Goal: Navigation & Orientation: Find specific page/section

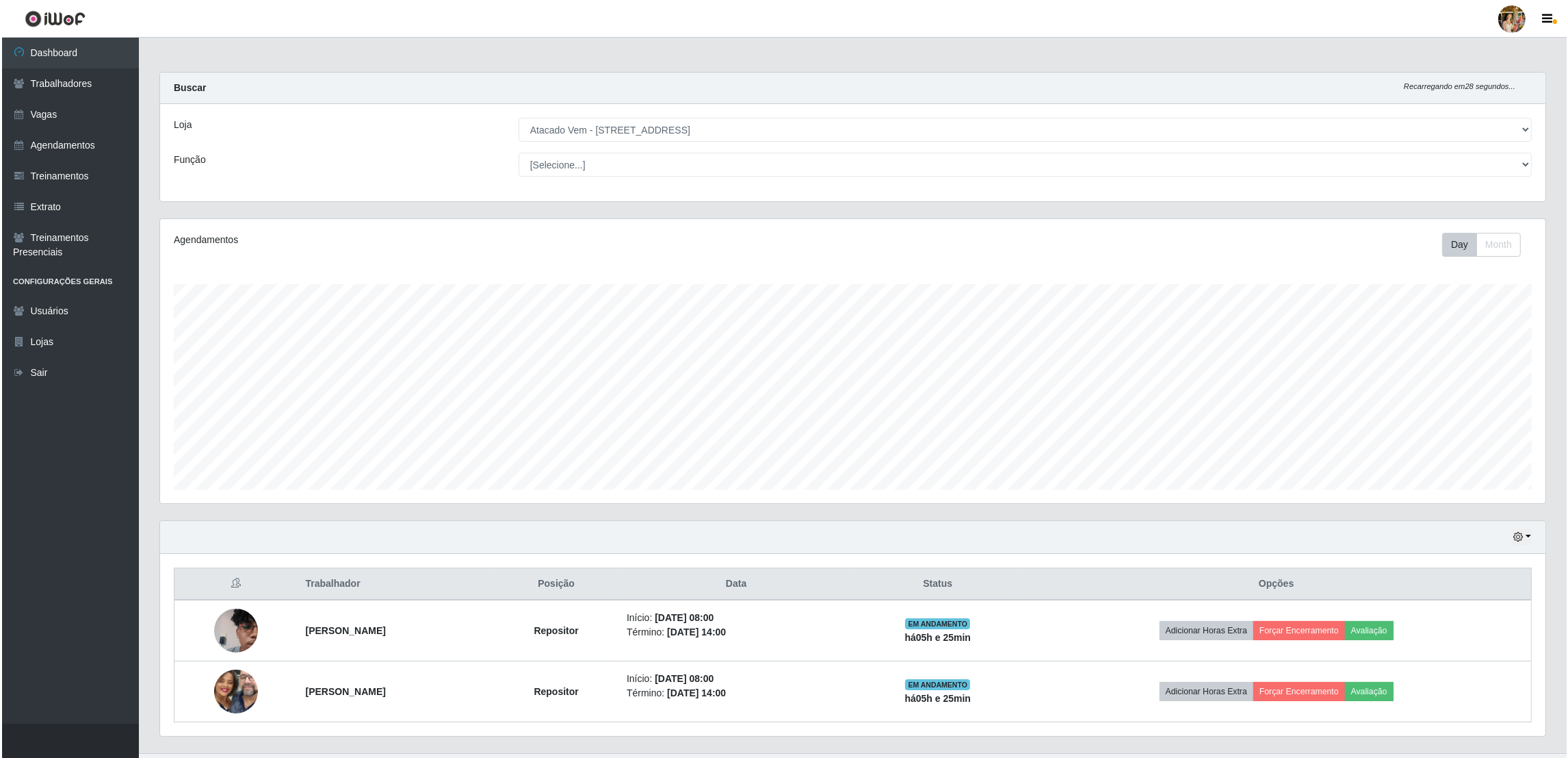
scroll to position [284, 1385]
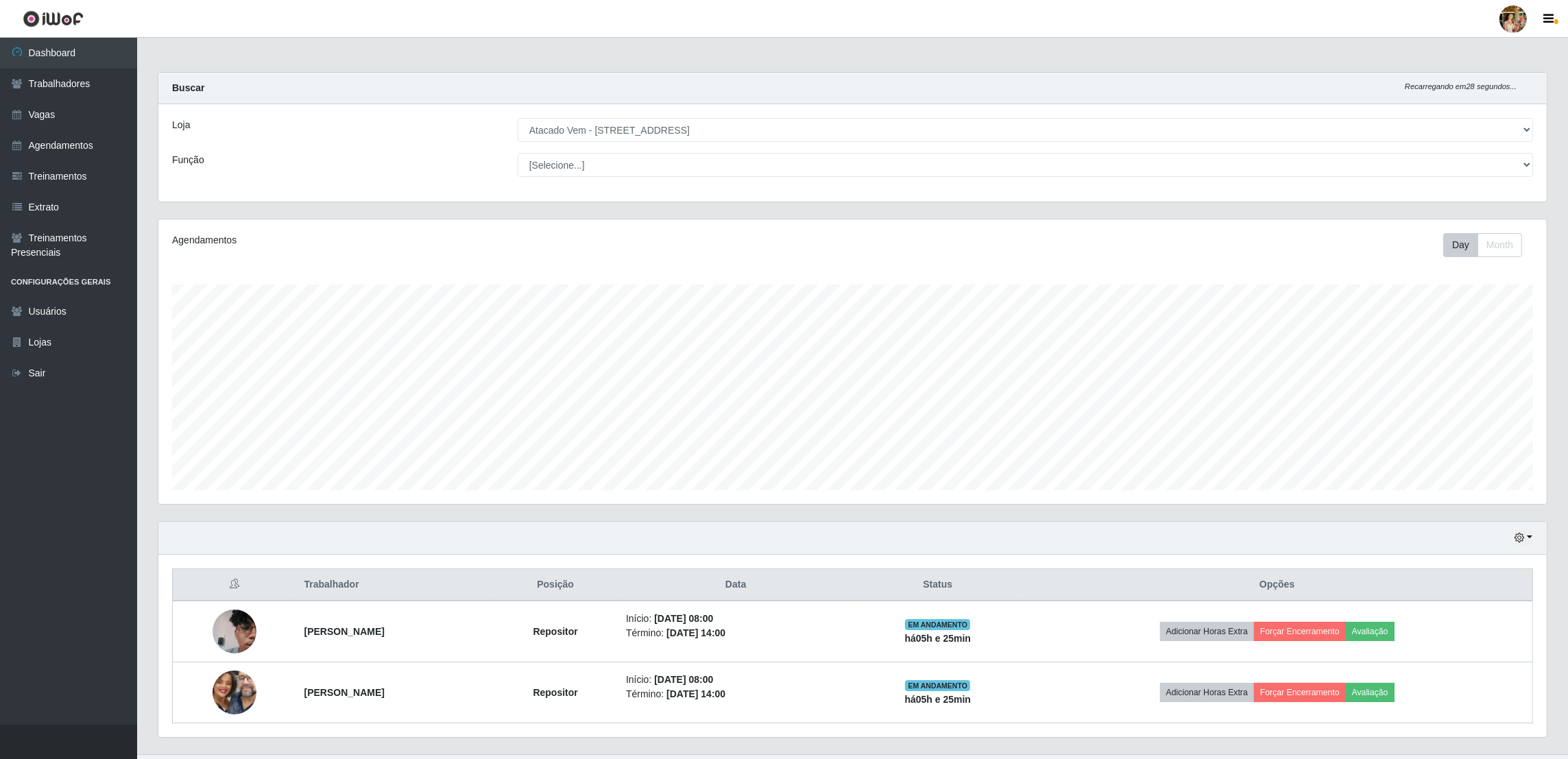
click at [1344, 84] on div "Buscar Recarregando em 28 segundos..." at bounding box center [853, 88] width 1388 height 31
click at [553, 138] on select "[Selecione...] Atacado Vem - [GEOGRAPHIC_DATA] 30 Laranjeiras Velha Atacado Vem…" at bounding box center [1026, 130] width 1015 height 24
select select "495"
click at [519, 118] on select "[Selecione...] Atacado Vem - [GEOGRAPHIC_DATA] 30 Laranjeiras Velha Atacado Vem…" at bounding box center [1026, 130] width 1015 height 24
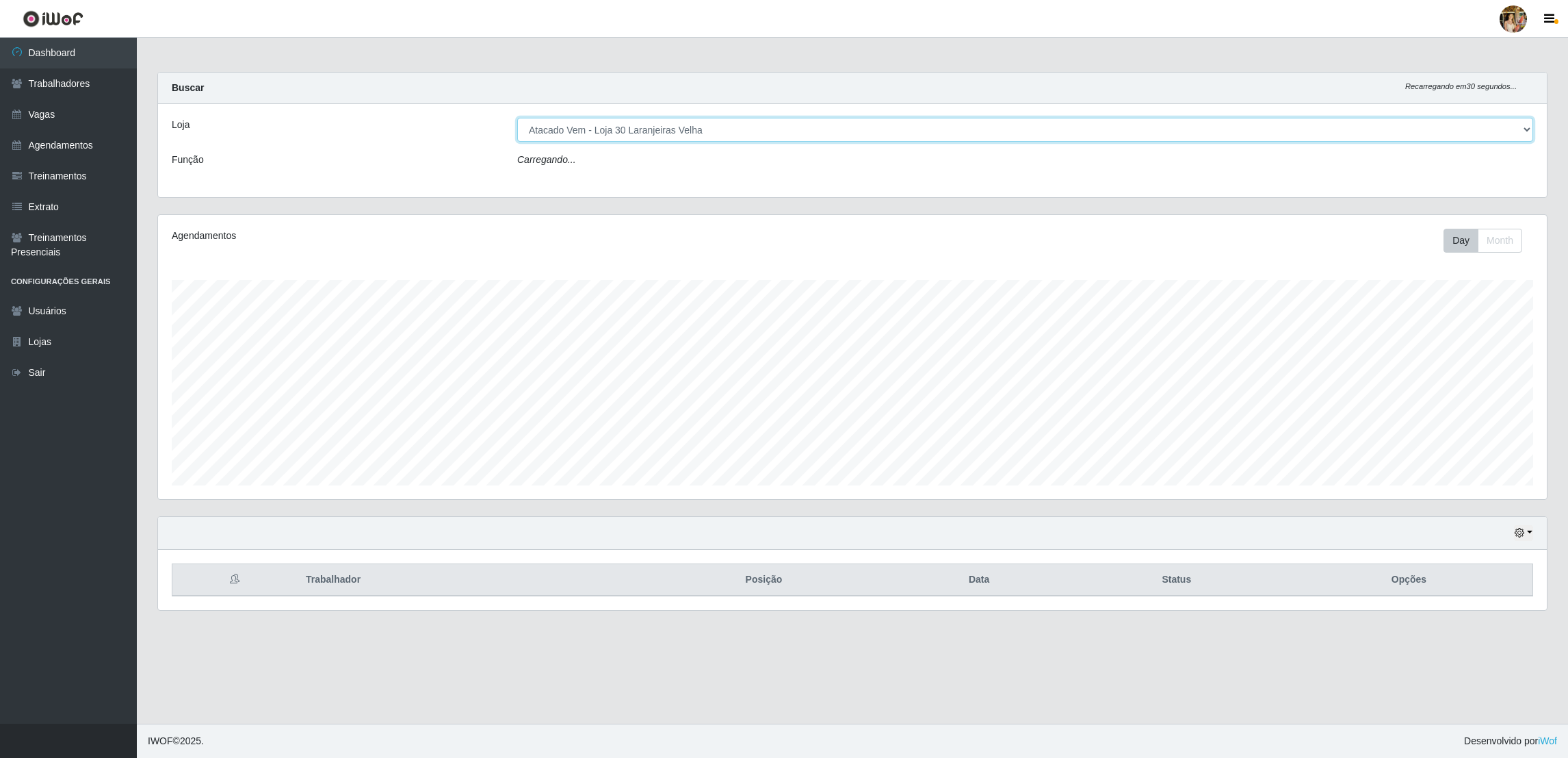
scroll to position [284, 1389]
click at [660, 131] on select "[Selecione...] Atacado Vem - Loja 30 Laranjeiras Velha Atacado Vem - Loja 31 Sã…" at bounding box center [1025, 129] width 1016 height 24
click at [630, 124] on select "[Selecione...] Atacado Vem - Loja 30 Laranjeiras Velha Atacado Vem - Loja 31 Sã…" at bounding box center [1025, 129] width 1016 height 24
click at [629, 139] on select "[Selecione...] Atacado Vem - Loja 30 Laranjeiras Velha Atacado Vem - Loja 31 Sã…" at bounding box center [1025, 129] width 1016 height 24
click at [604, 123] on select "[Selecione...] Atacado Vem - Loja 30 Laranjeiras Velha Atacado Vem - Loja 31 Sã…" at bounding box center [1025, 129] width 1016 height 24
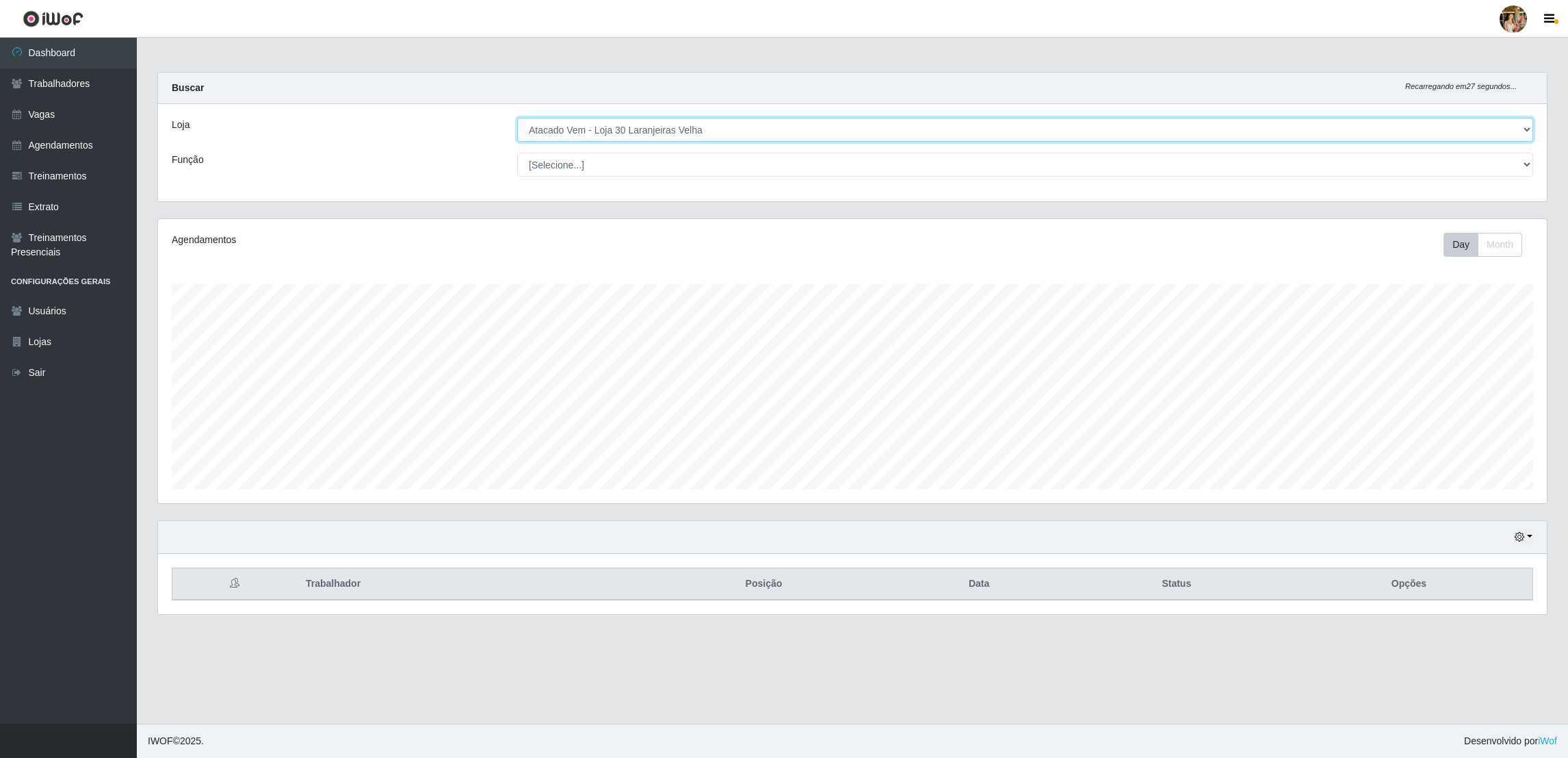
click at [605, 132] on select "[Selecione...] Atacado Vem - Loja 30 Laranjeiras Velha Atacado Vem - Loja 31 Sã…" at bounding box center [1025, 129] width 1016 height 24
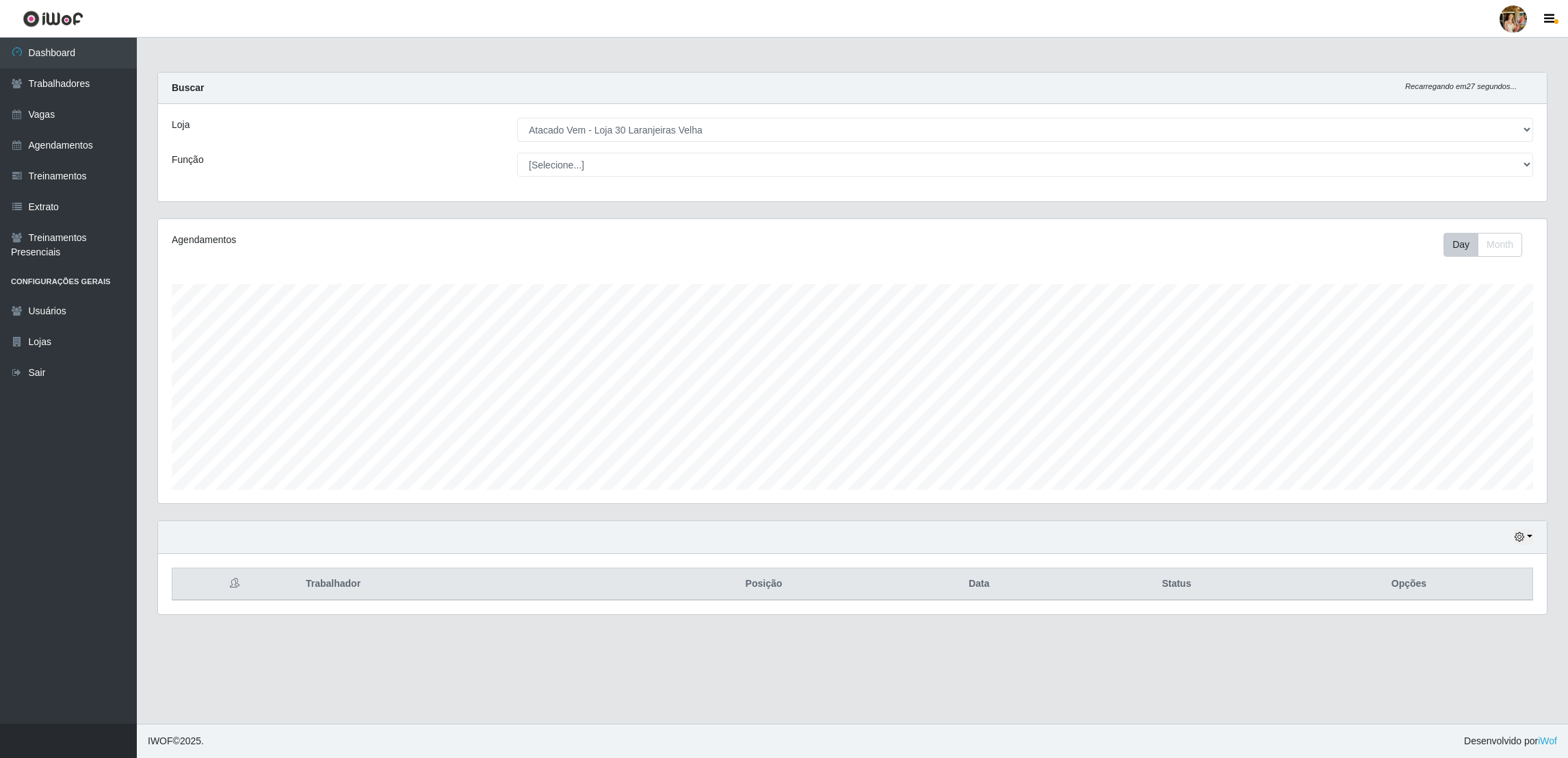
click at [606, 638] on main "Carregando... Buscar Recarregando em 27 segundos... Loja [Selecione...] Atacado…" at bounding box center [853, 380] width 1431 height 686
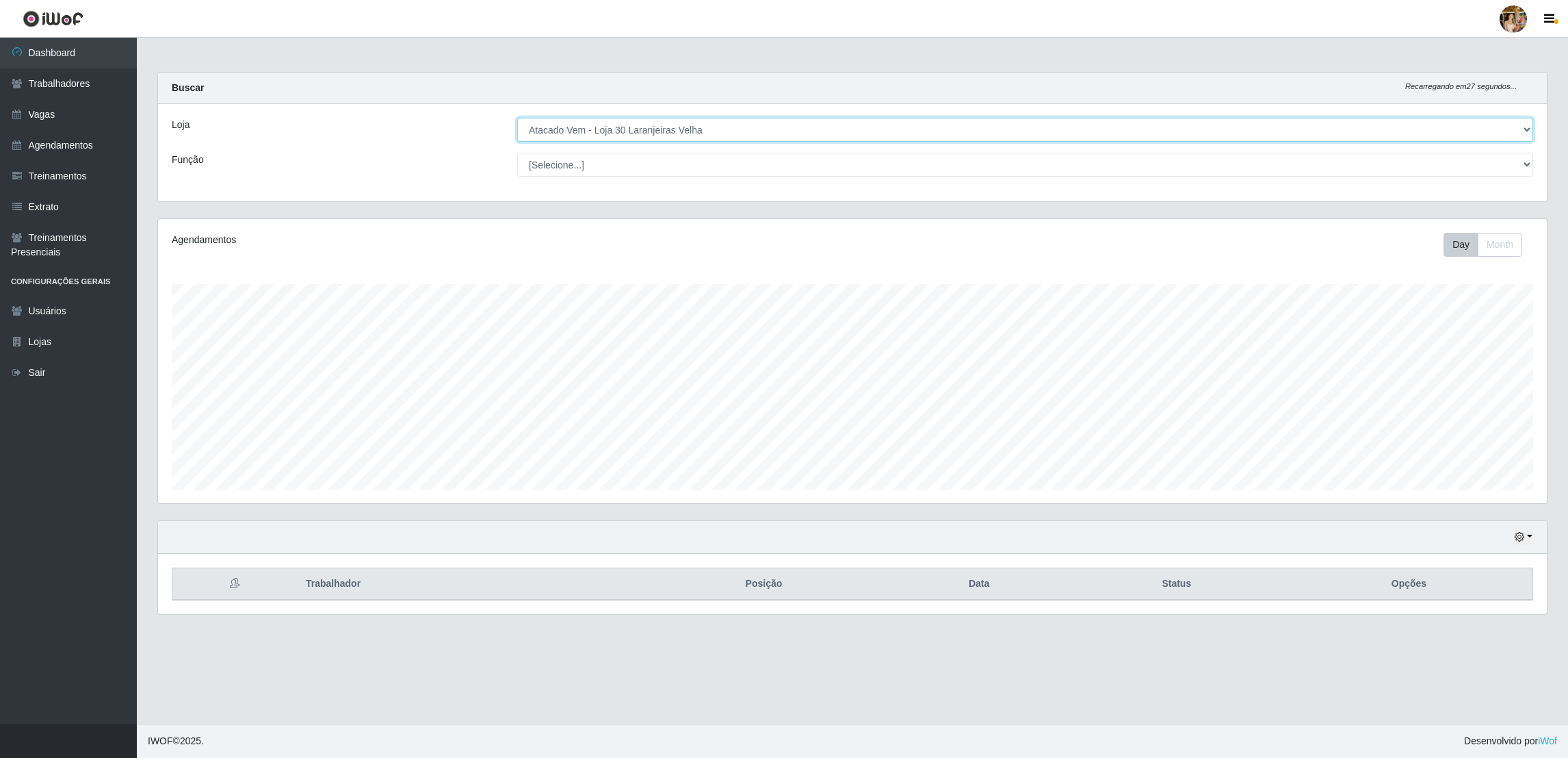
click at [606, 135] on select "[Selecione...] Atacado Vem - Loja 30 Laranjeiras Velha Atacado Vem - Loja 31 Sã…" at bounding box center [1025, 129] width 1016 height 24
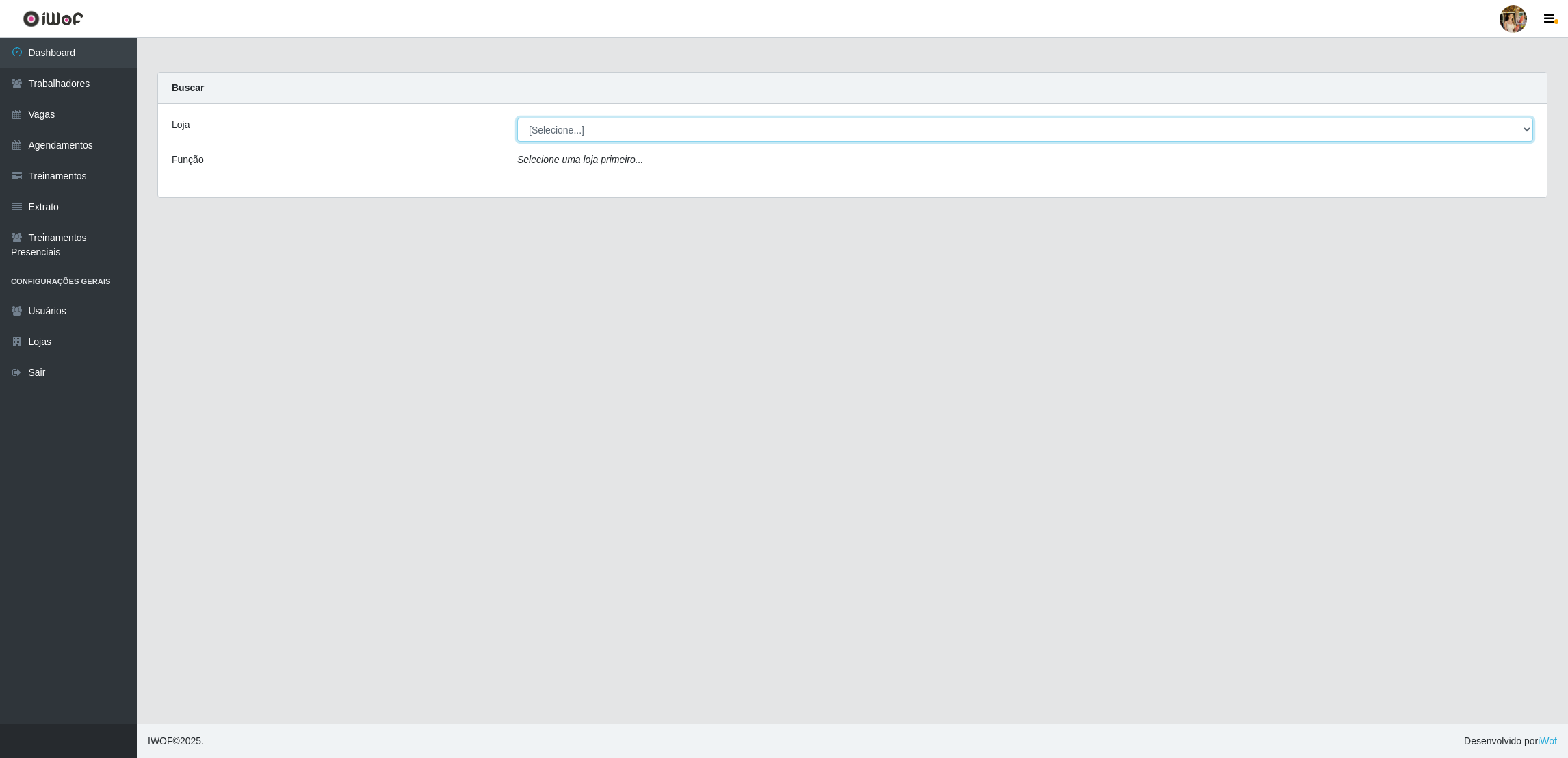
click at [559, 118] on select "[Selecione...] Atacado Vem - [GEOGRAPHIC_DATA] 30 Laranjeiras Velha Atacado Vem…" at bounding box center [1025, 129] width 1016 height 24
select select "461"
click at [518, 118] on select "[Selecione...] Atacado Vem - [GEOGRAPHIC_DATA] 30 Laranjeiras Velha Atacado Vem…" at bounding box center [1025, 129] width 1016 height 24
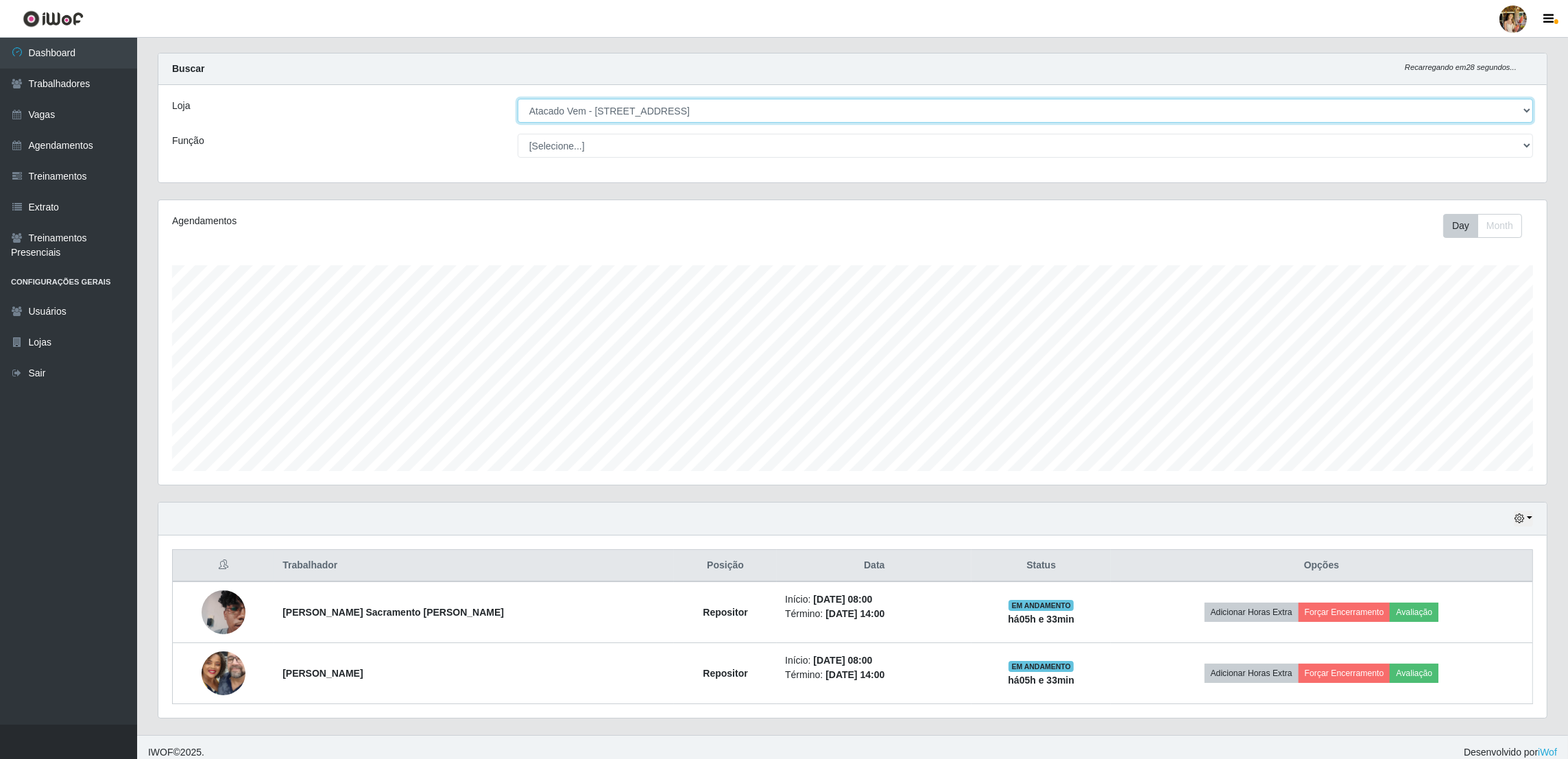
scroll to position [30, 0]
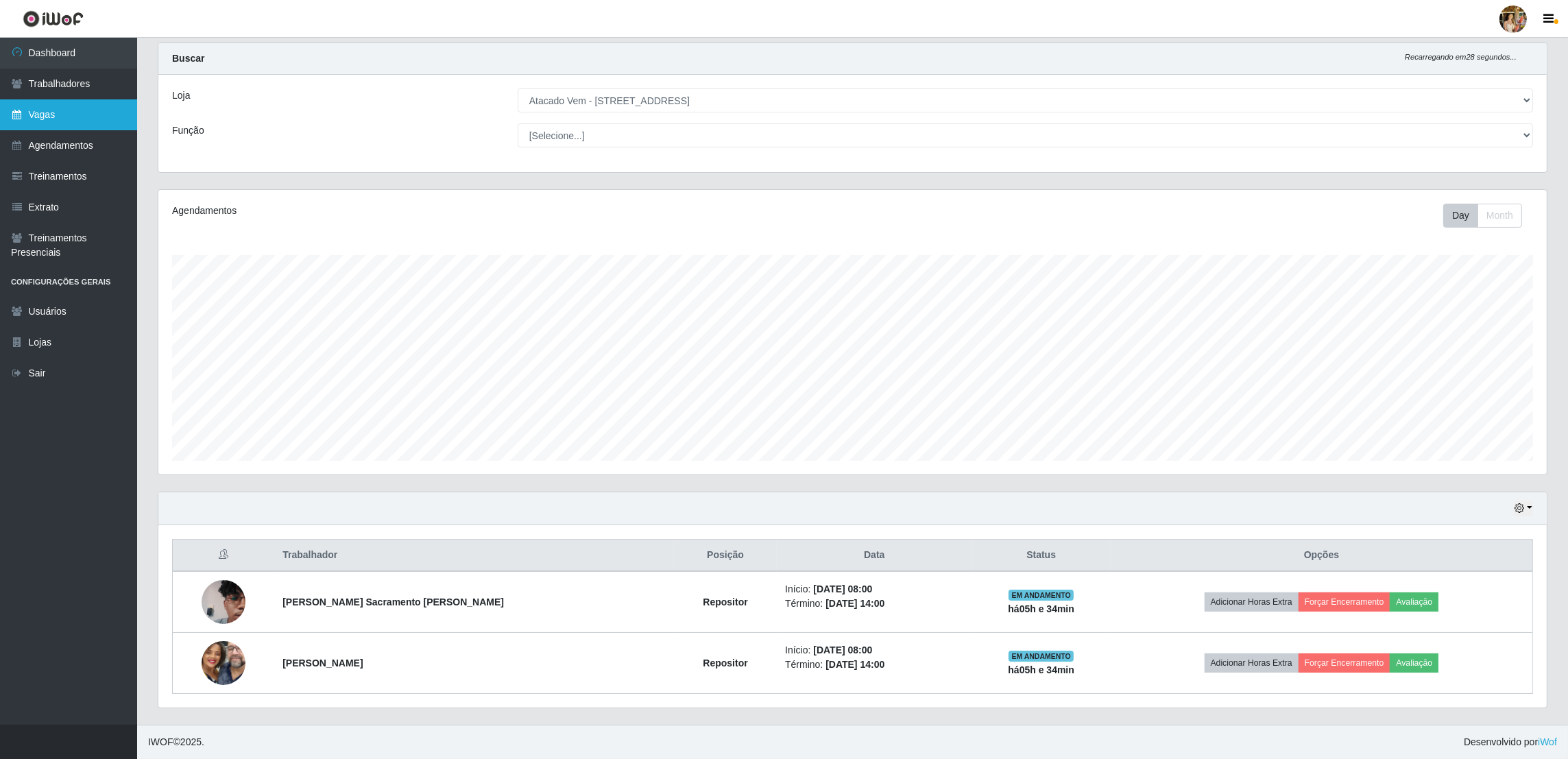
click at [60, 122] on link "Vagas" at bounding box center [69, 114] width 137 height 30
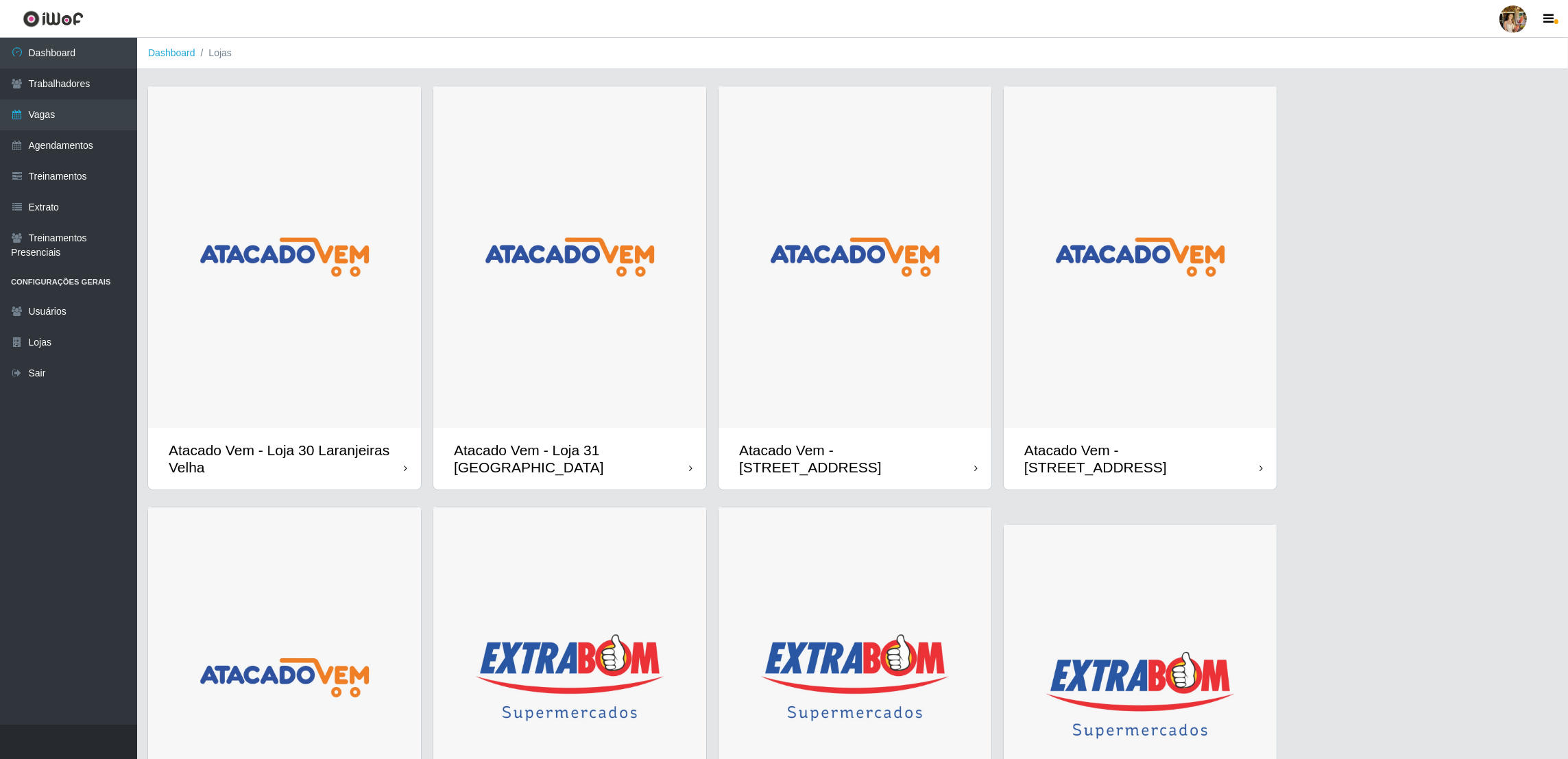
click at [592, 270] on img at bounding box center [570, 257] width 273 height 341
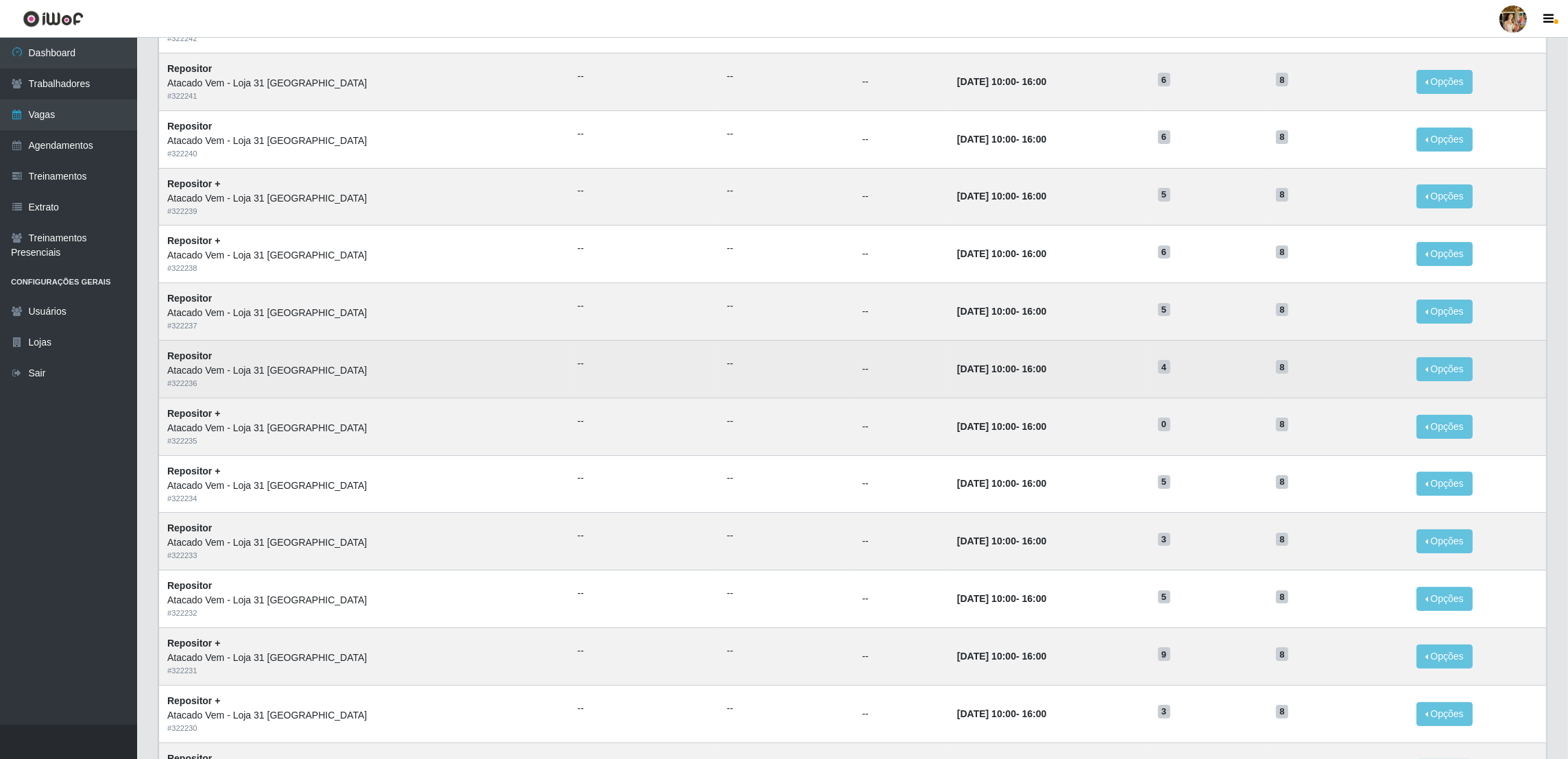
scroll to position [405, 0]
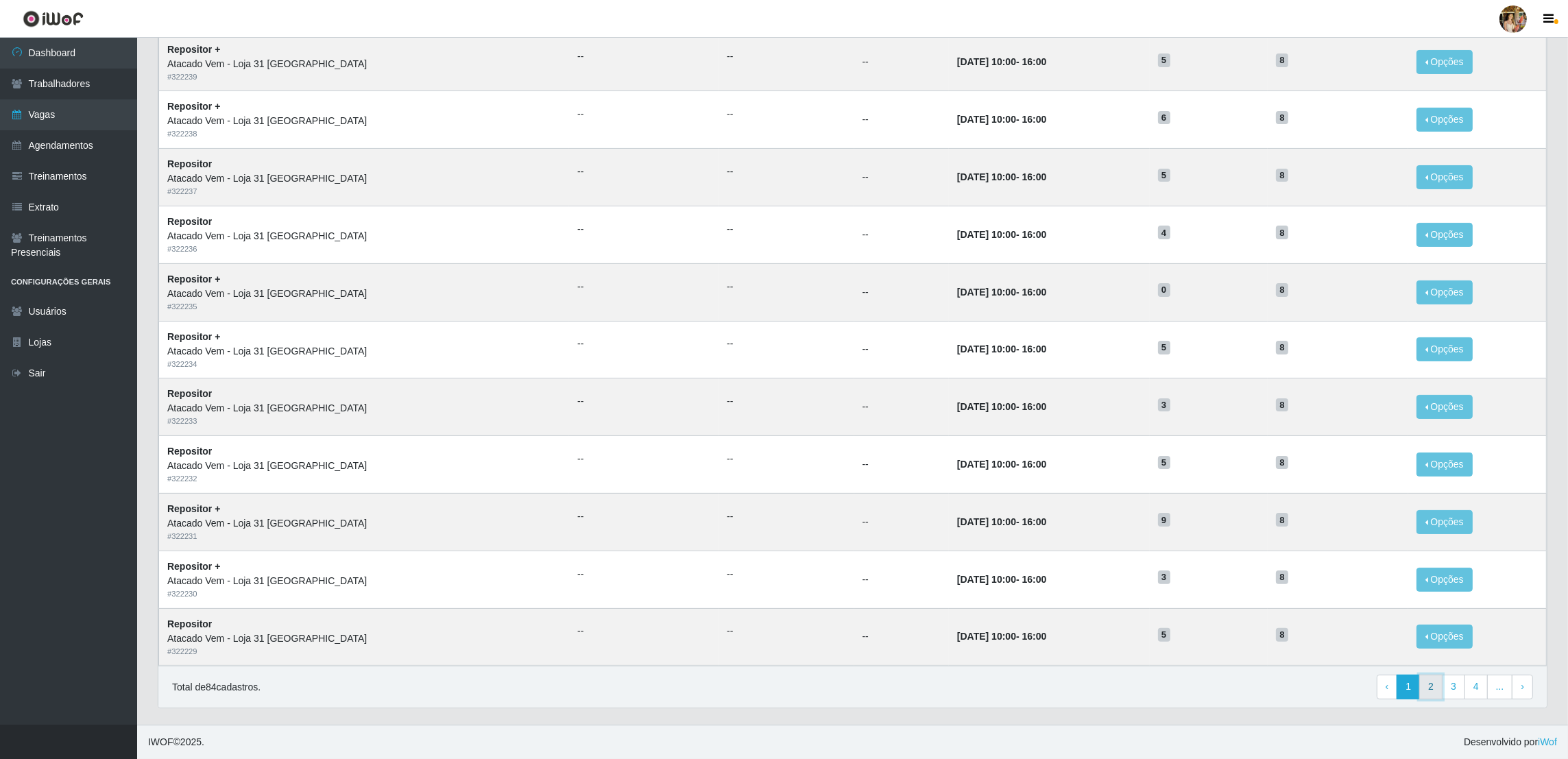
click at [1434, 685] on link "2" at bounding box center [1432, 686] width 24 height 25
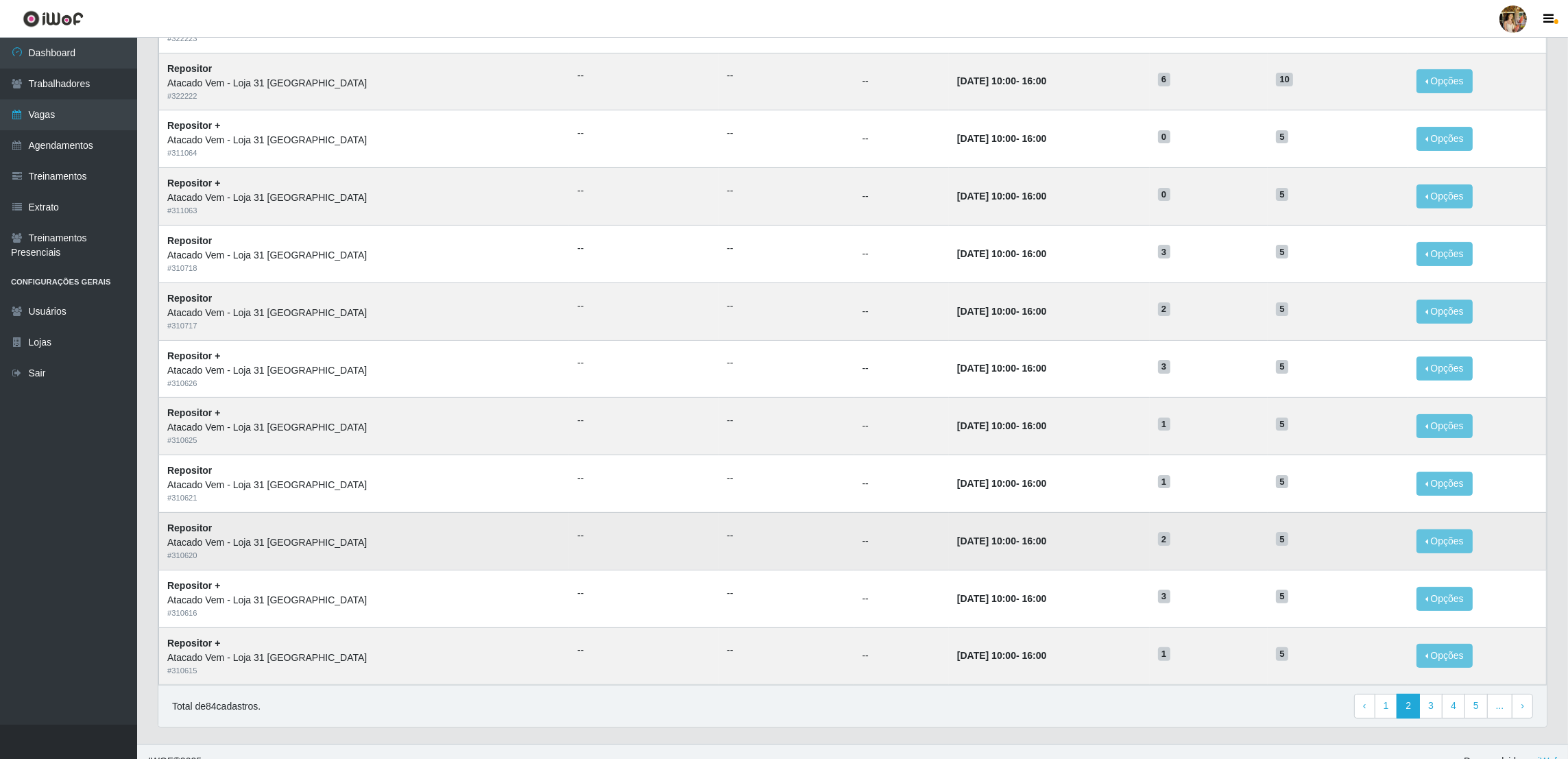
scroll to position [405, 0]
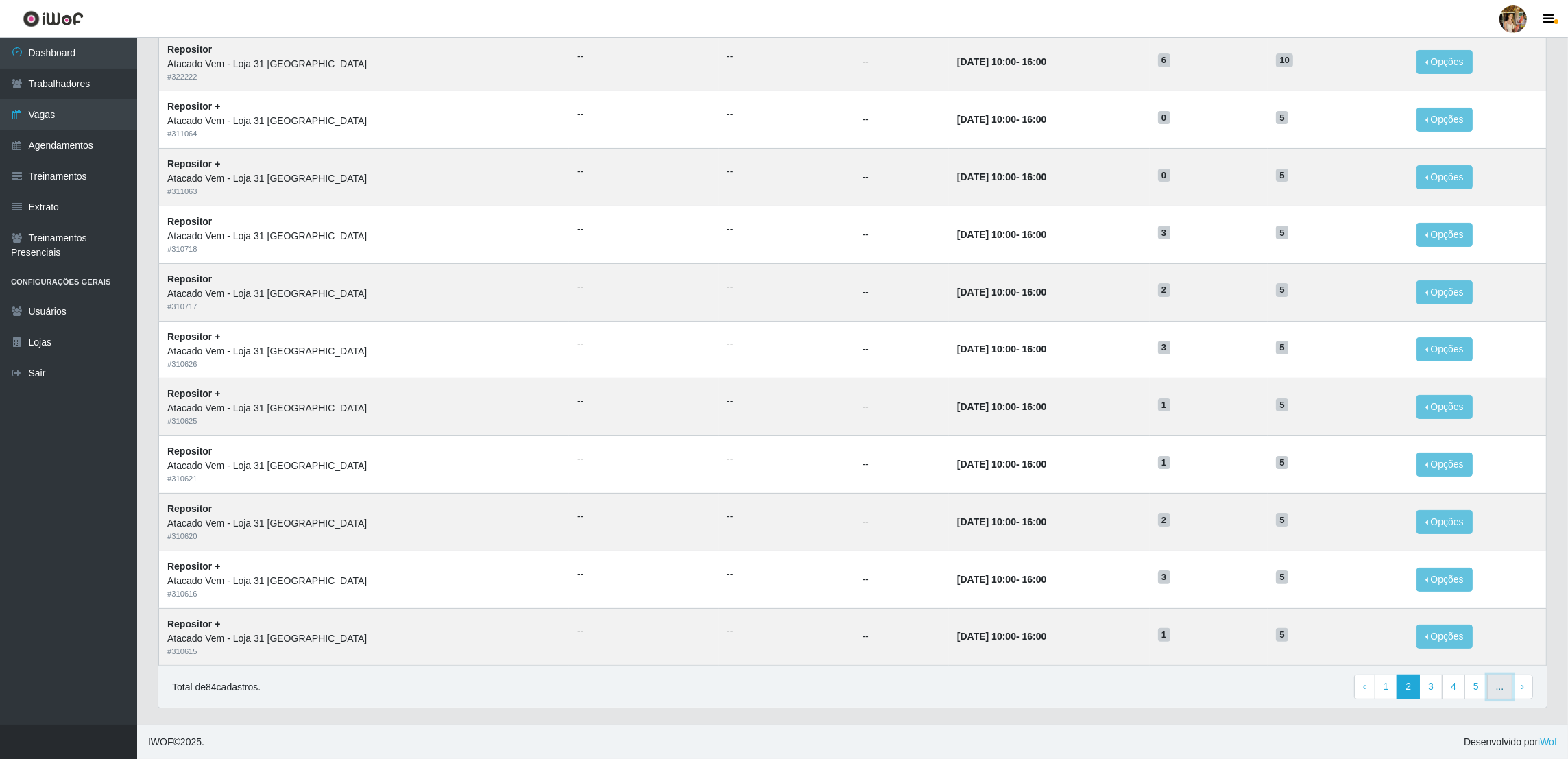
click at [1495, 684] on link "..." at bounding box center [1500, 686] width 26 height 25
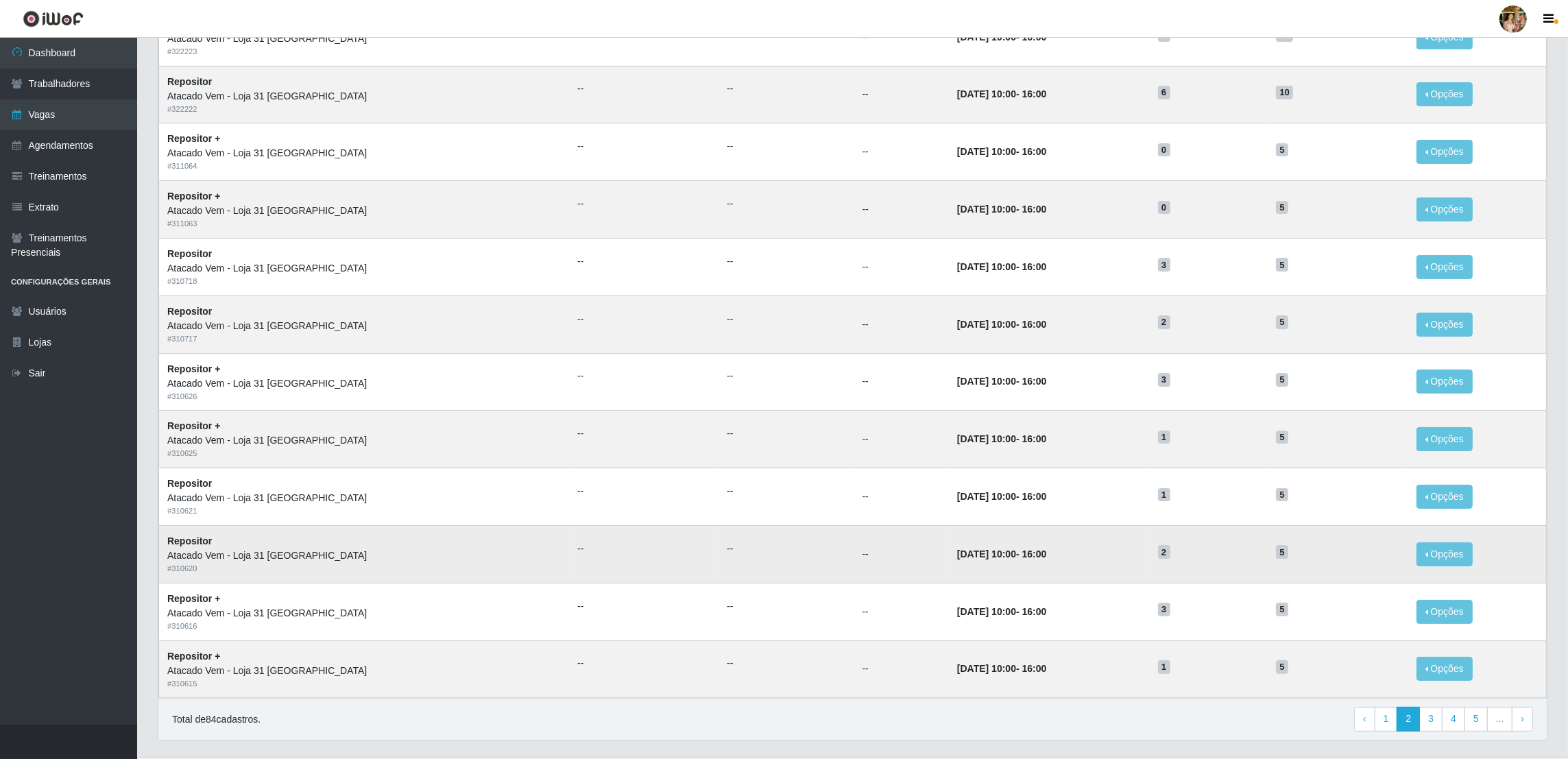
scroll to position [405, 0]
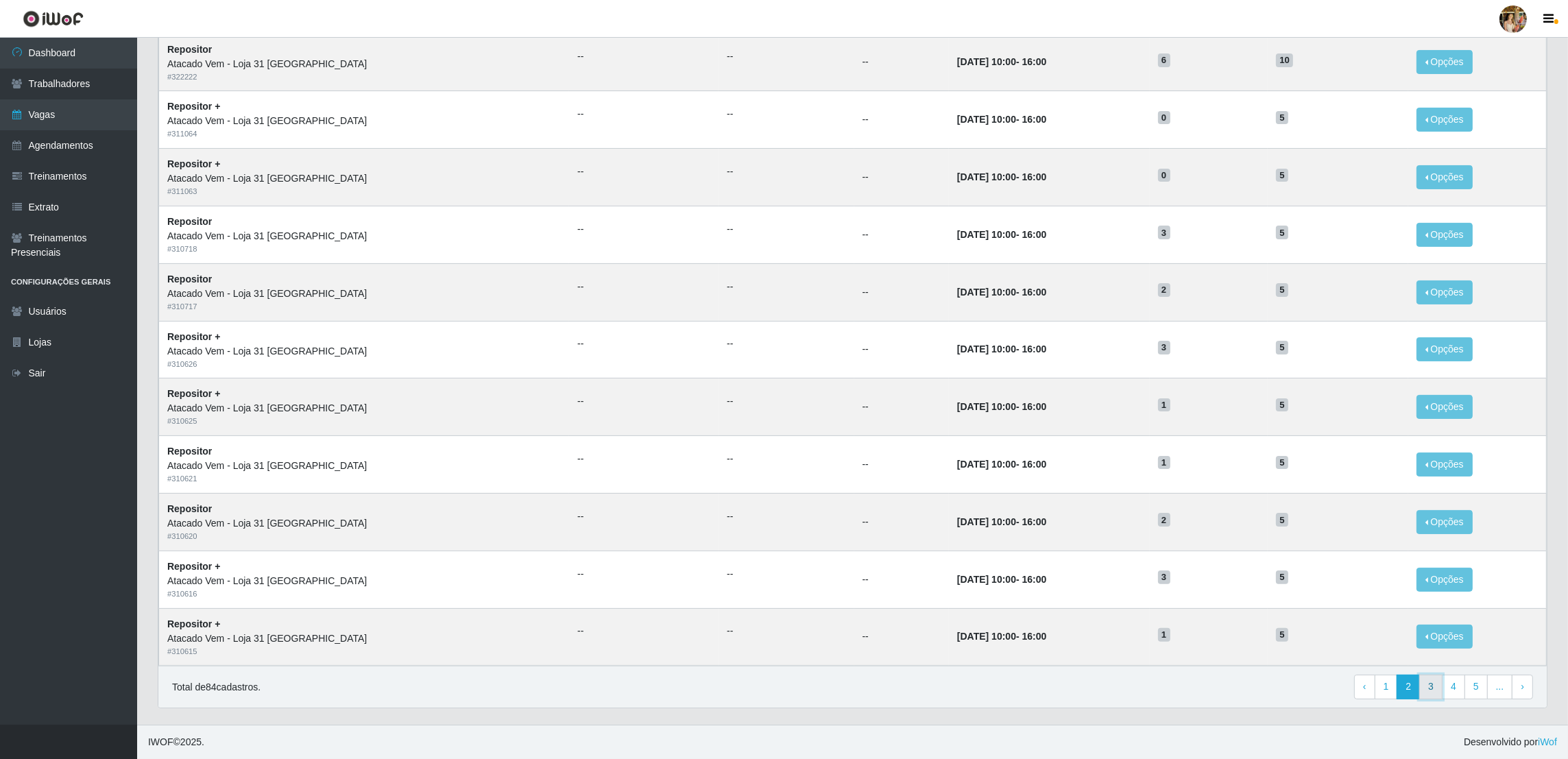
click at [1424, 685] on link "3" at bounding box center [1432, 686] width 24 height 25
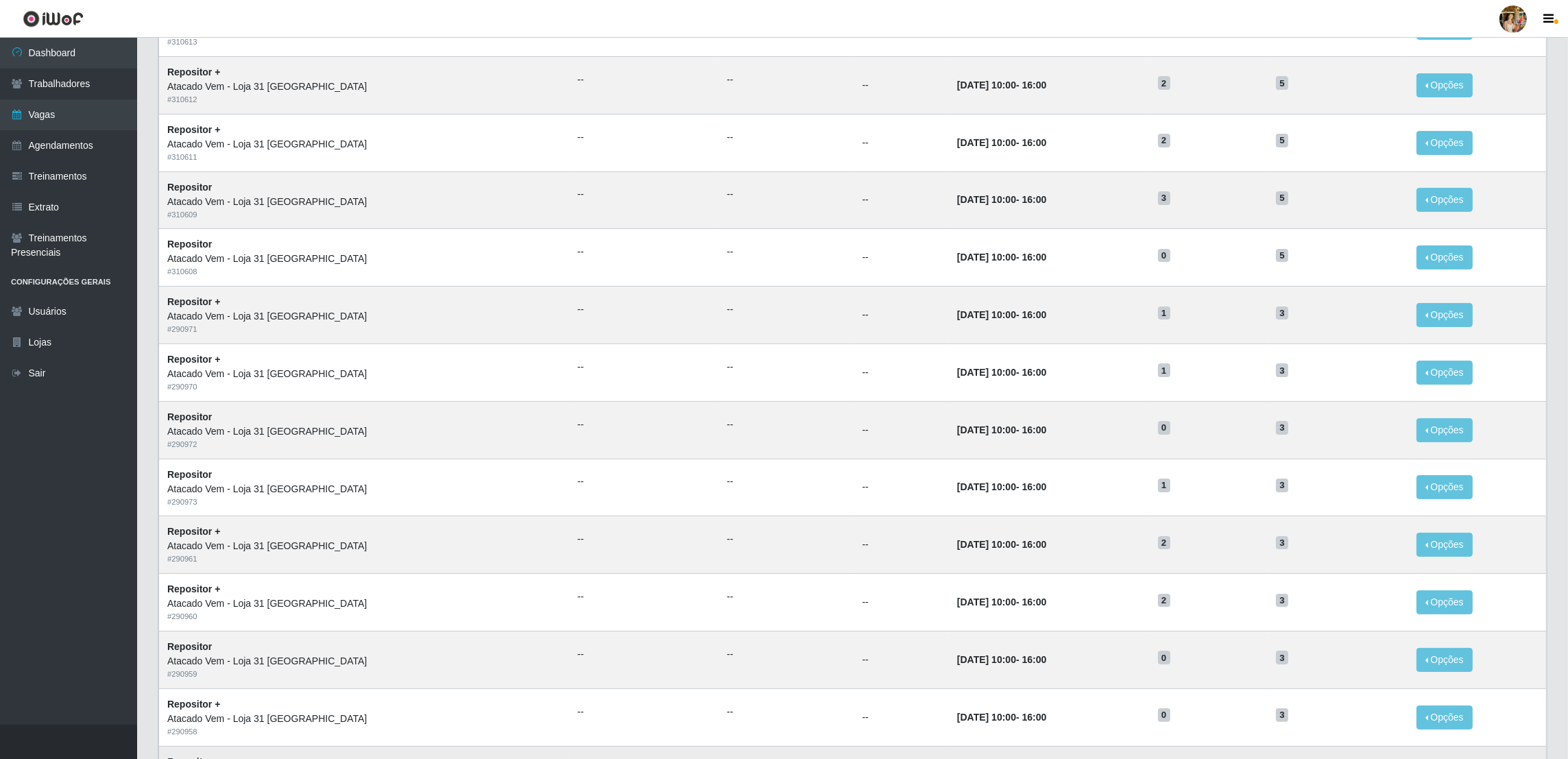
scroll to position [405, 0]
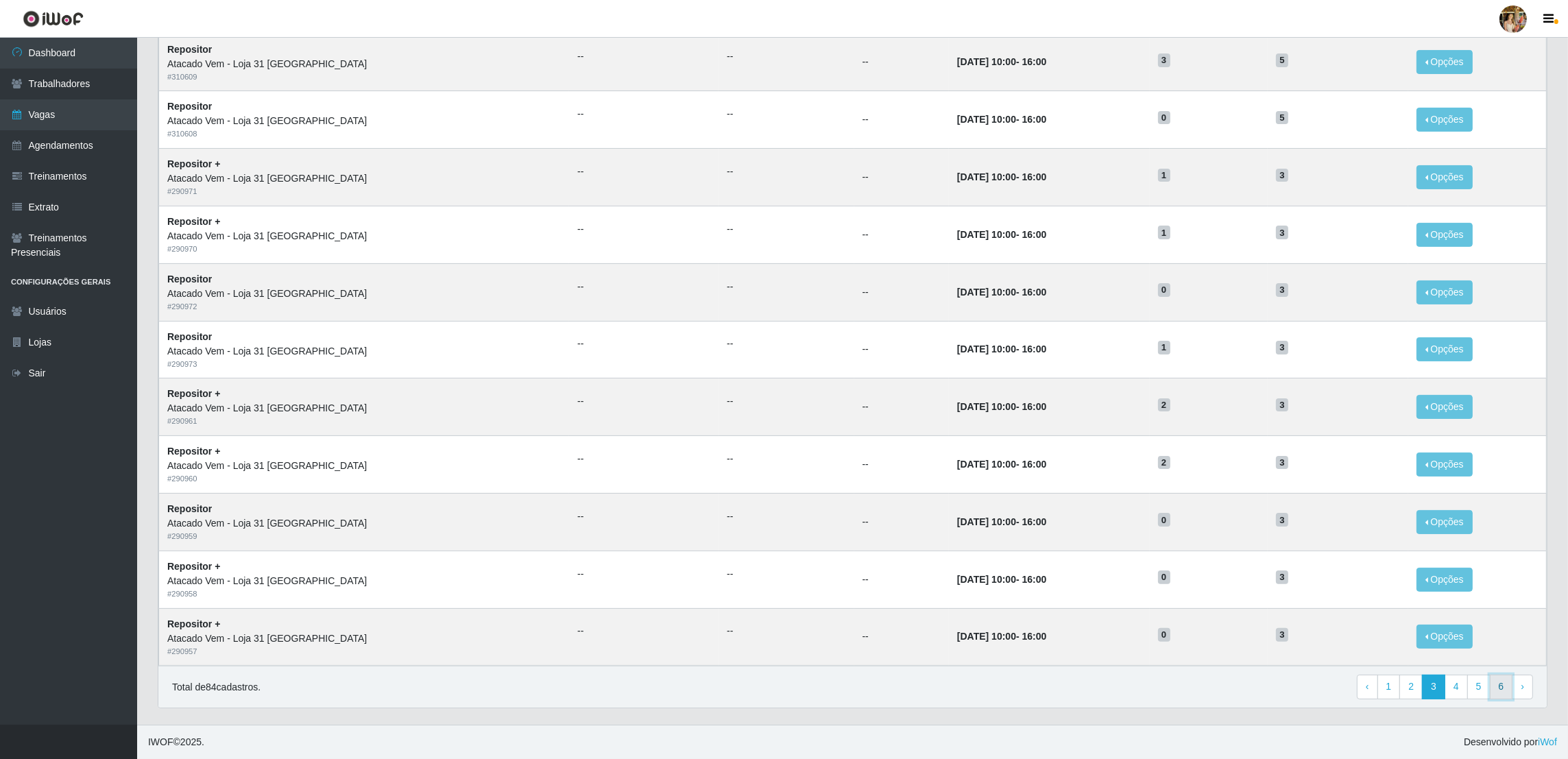
click at [1501, 690] on link "6" at bounding box center [1502, 686] width 24 height 25
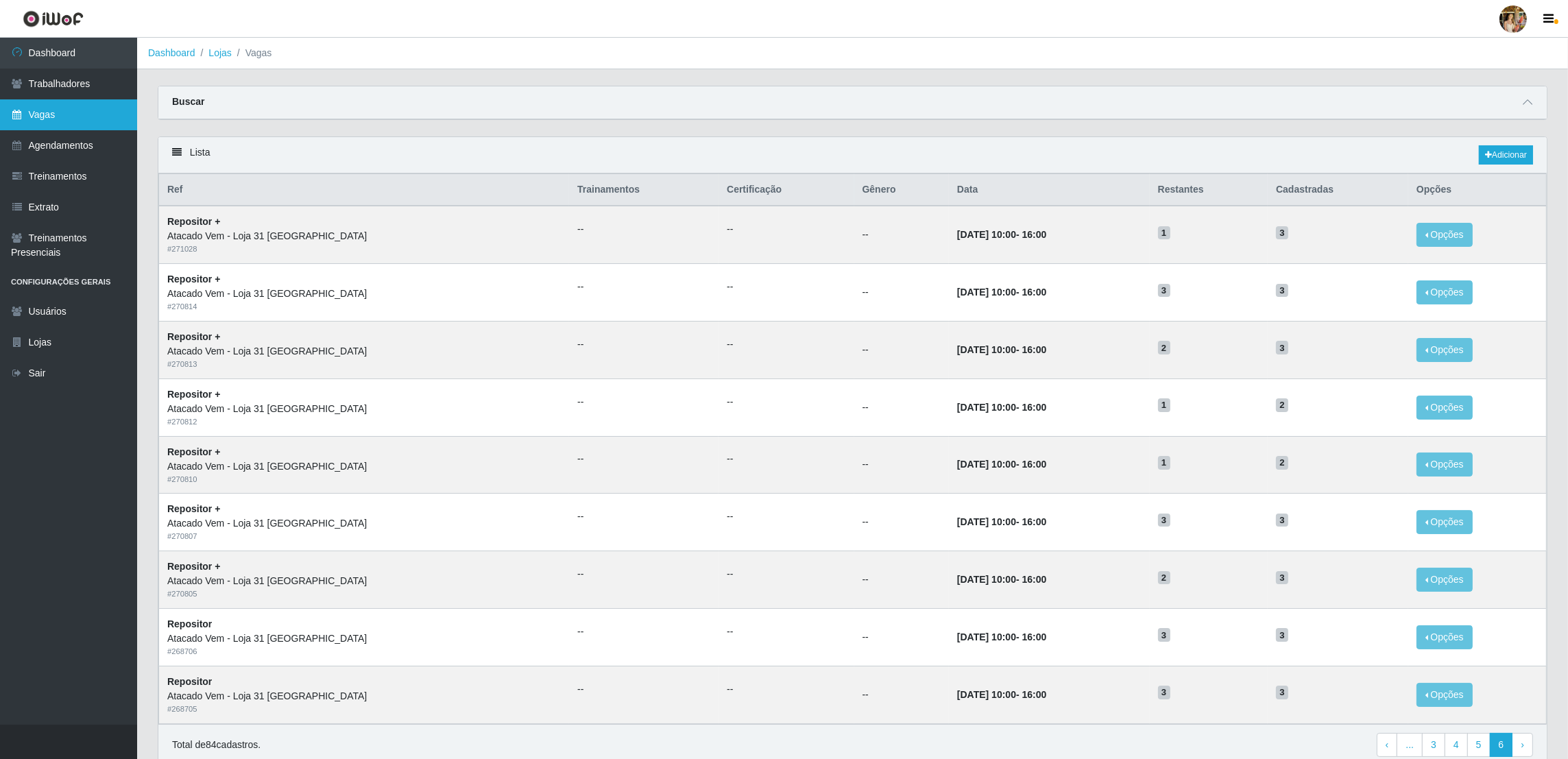
click at [73, 117] on link "Vagas" at bounding box center [69, 114] width 137 height 30
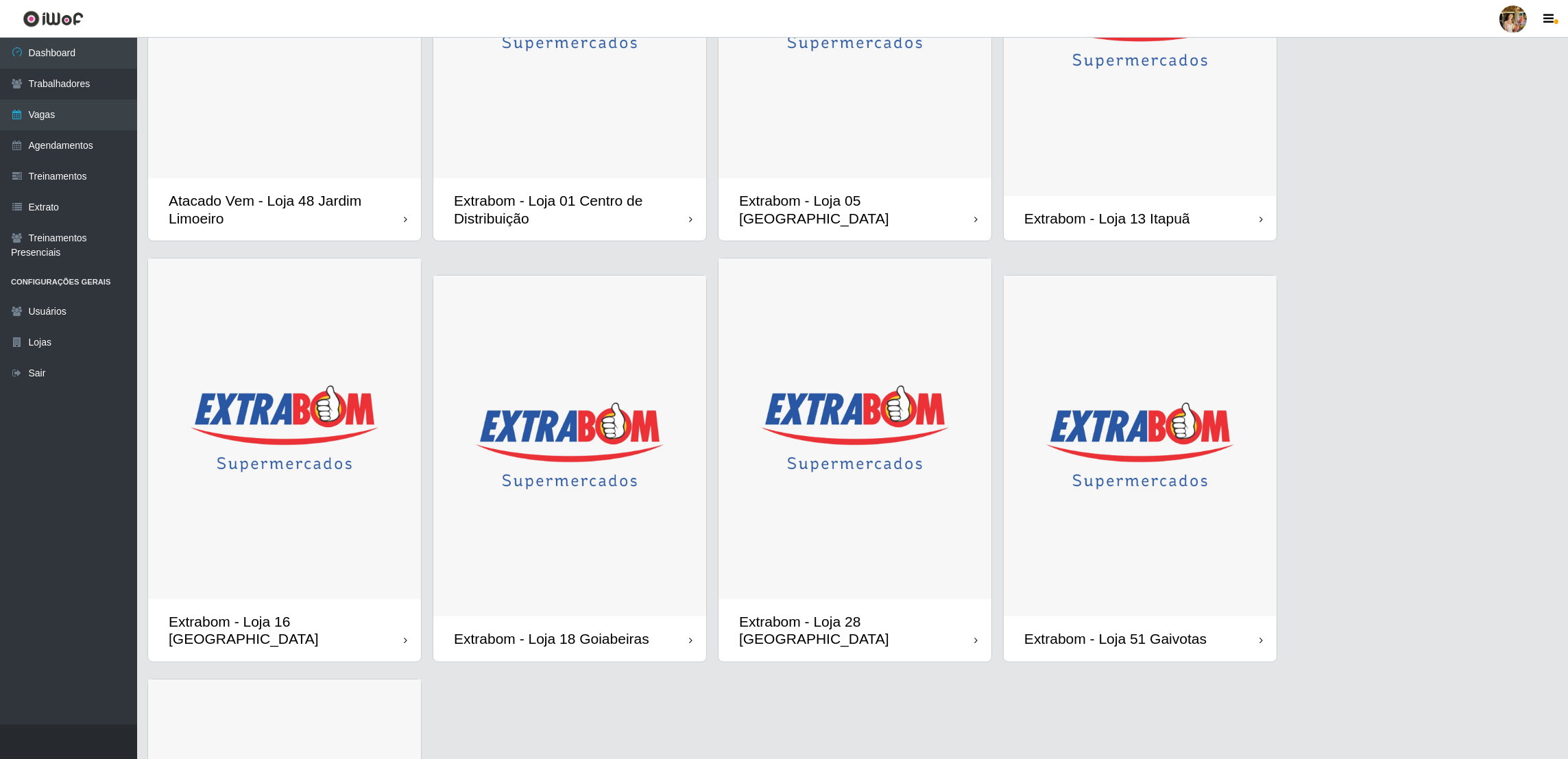
scroll to position [719, 0]
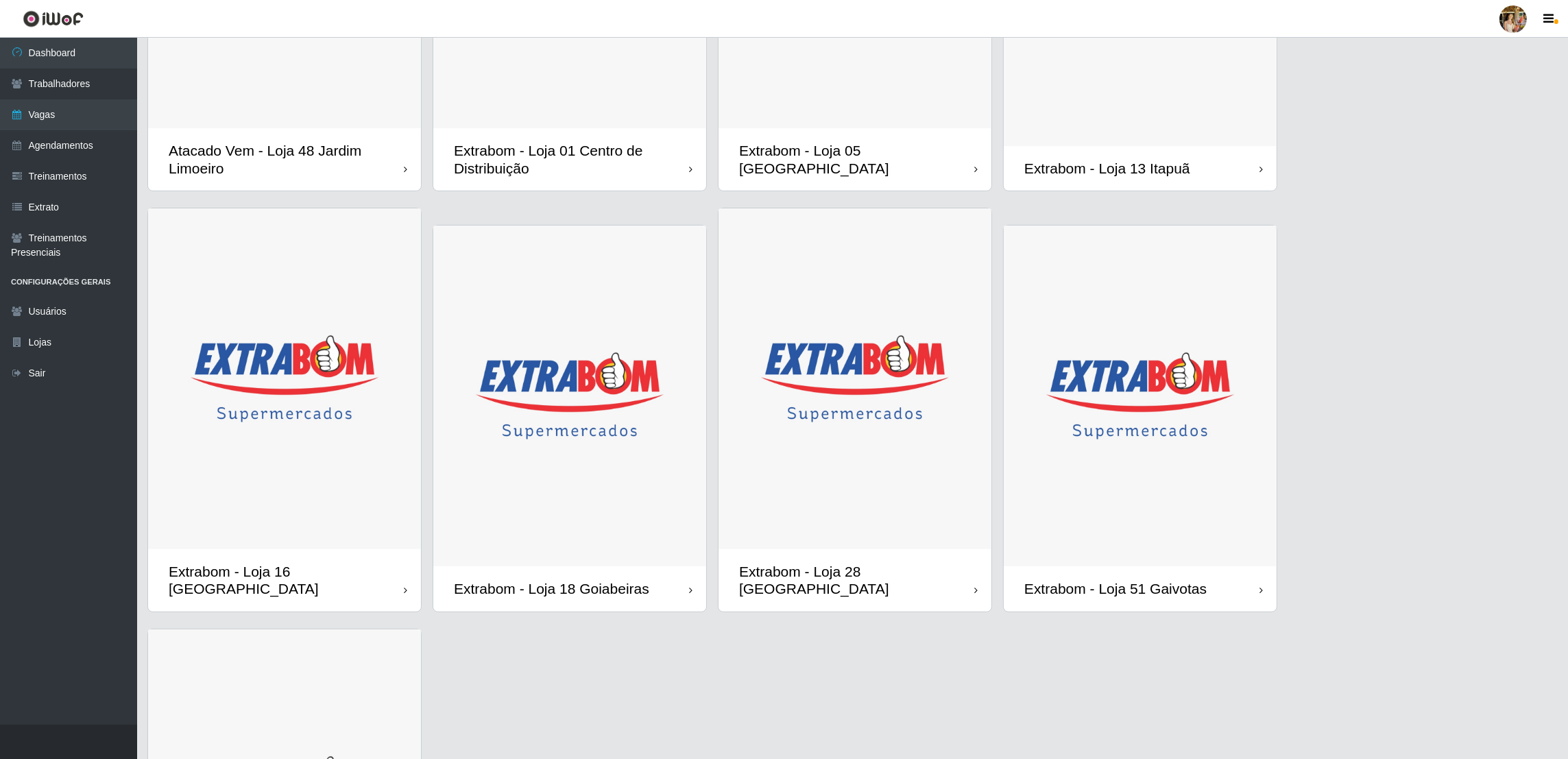
click at [328, 414] on img at bounding box center [285, 379] width 273 height 341
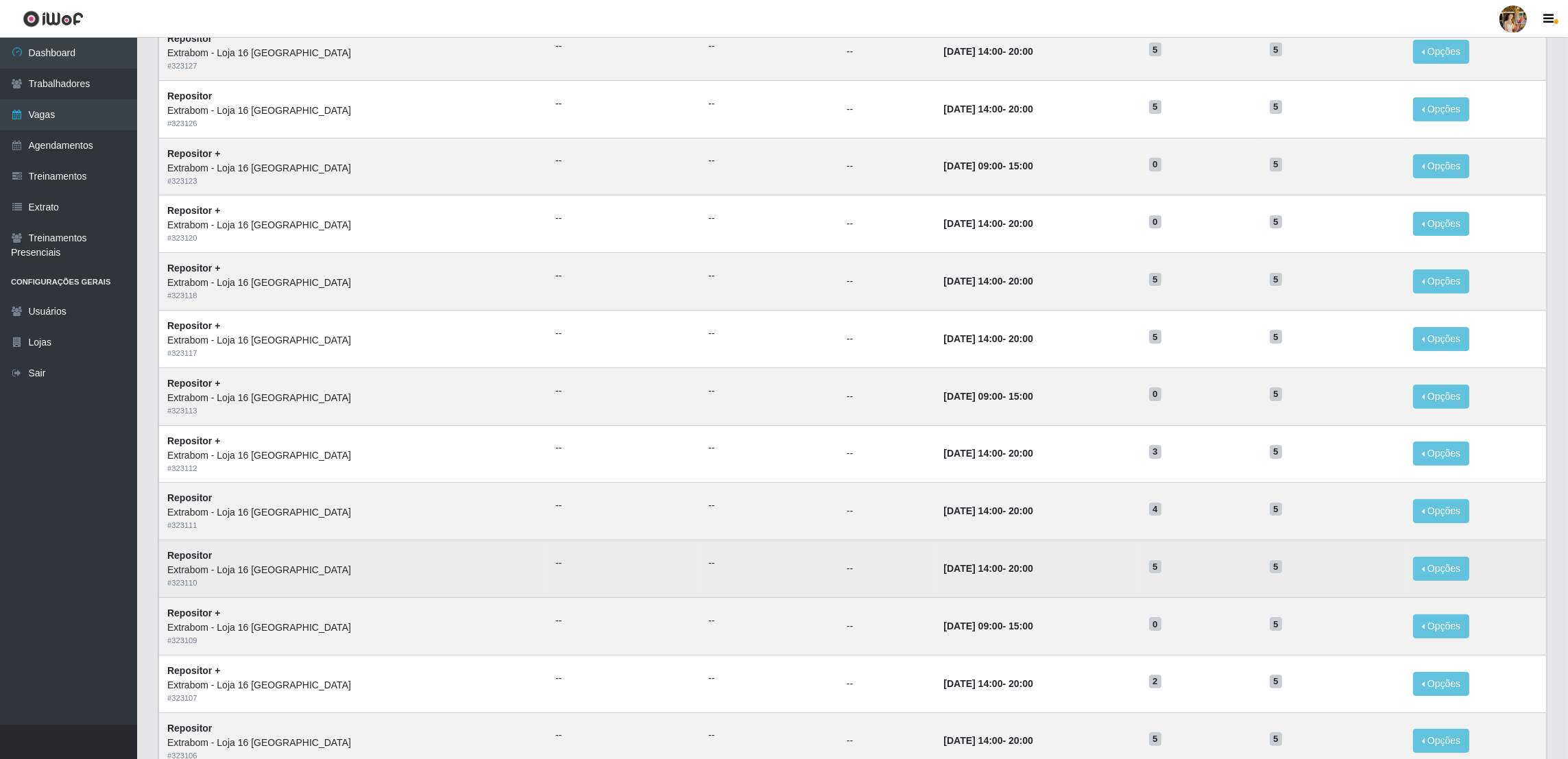
scroll to position [405, 0]
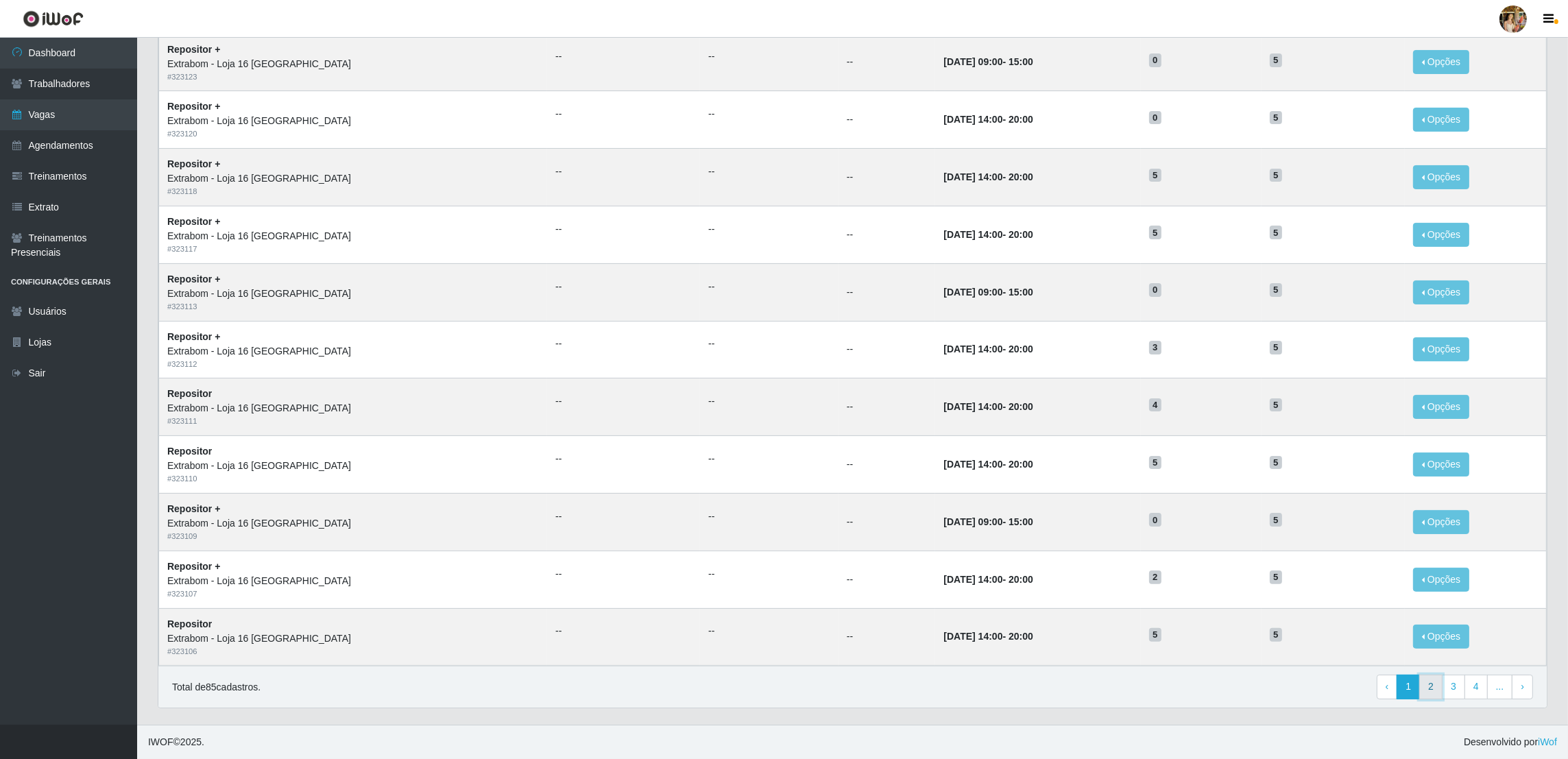
click at [1438, 694] on link "2" at bounding box center [1432, 686] width 24 height 25
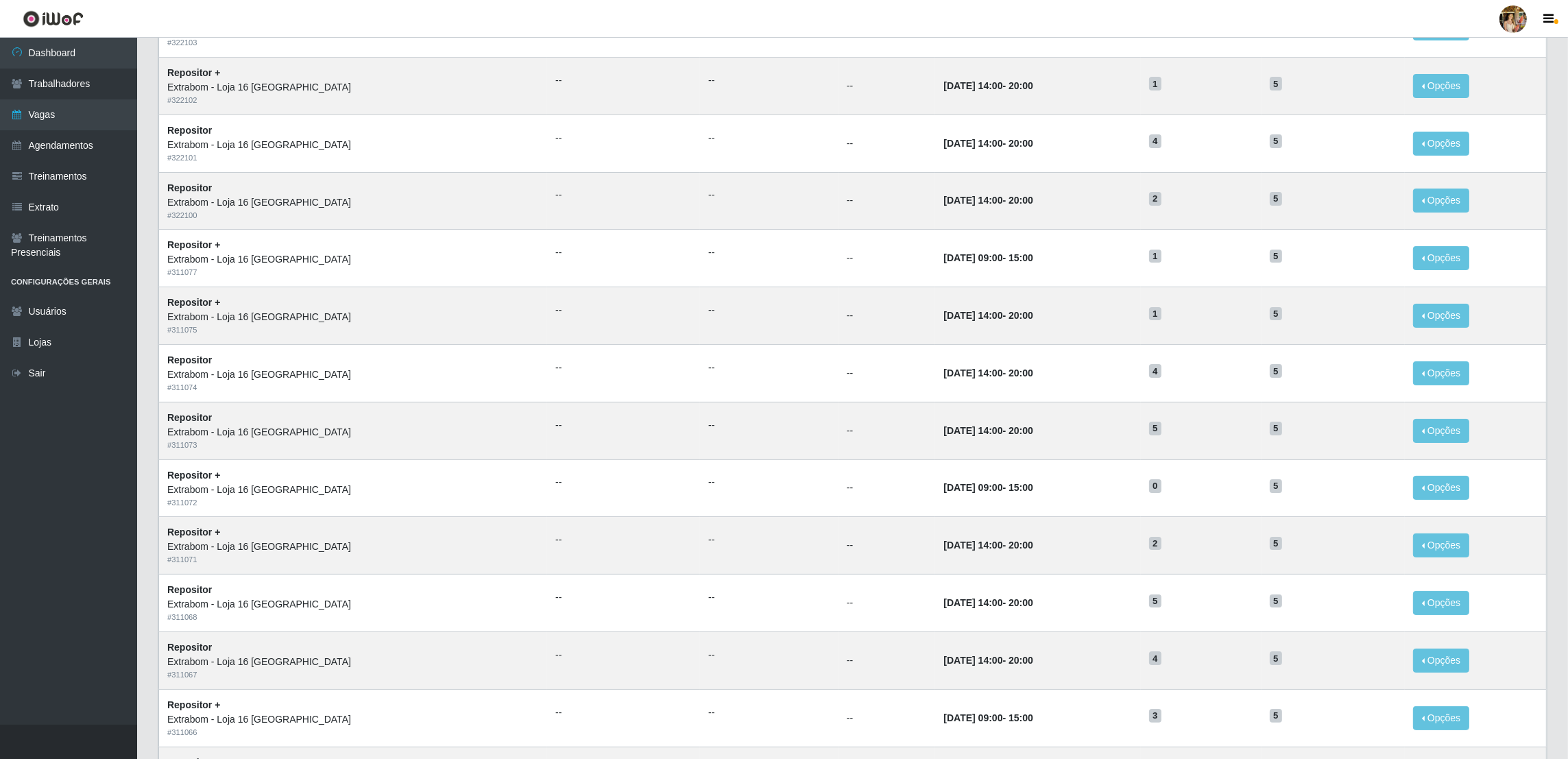
scroll to position [405, 0]
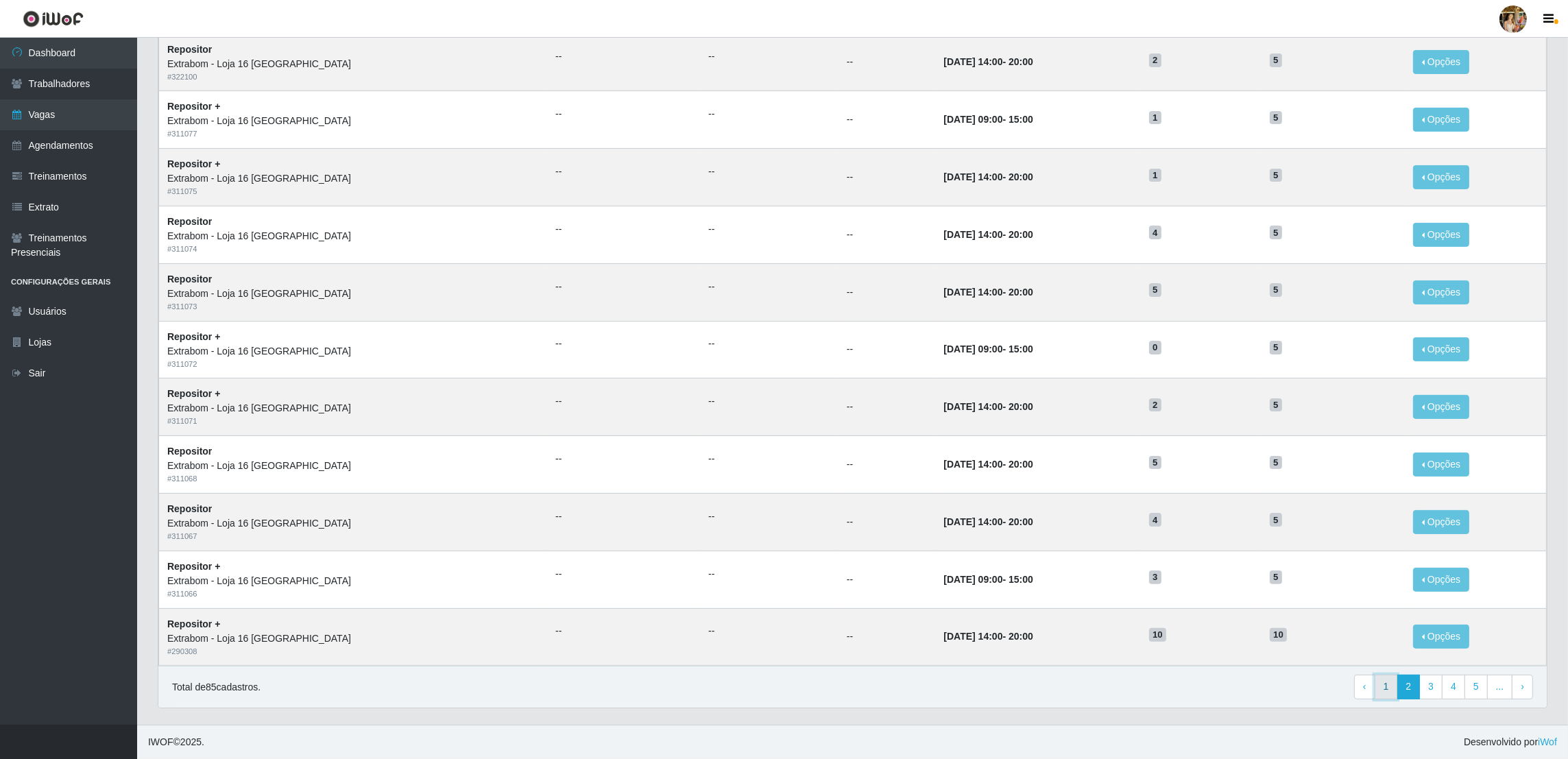
click at [1391, 690] on link "1" at bounding box center [1387, 686] width 24 height 25
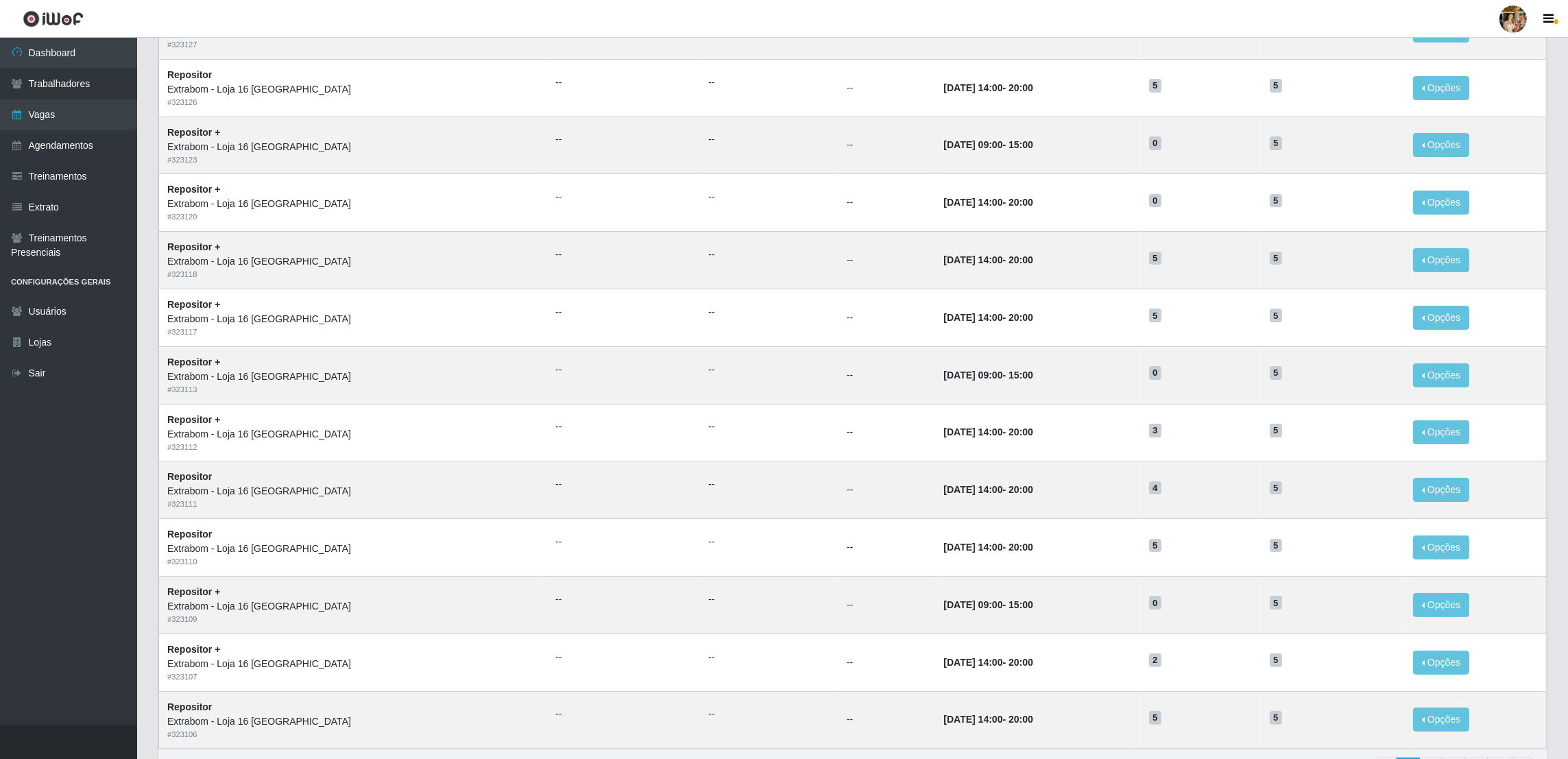
scroll to position [405, 0]
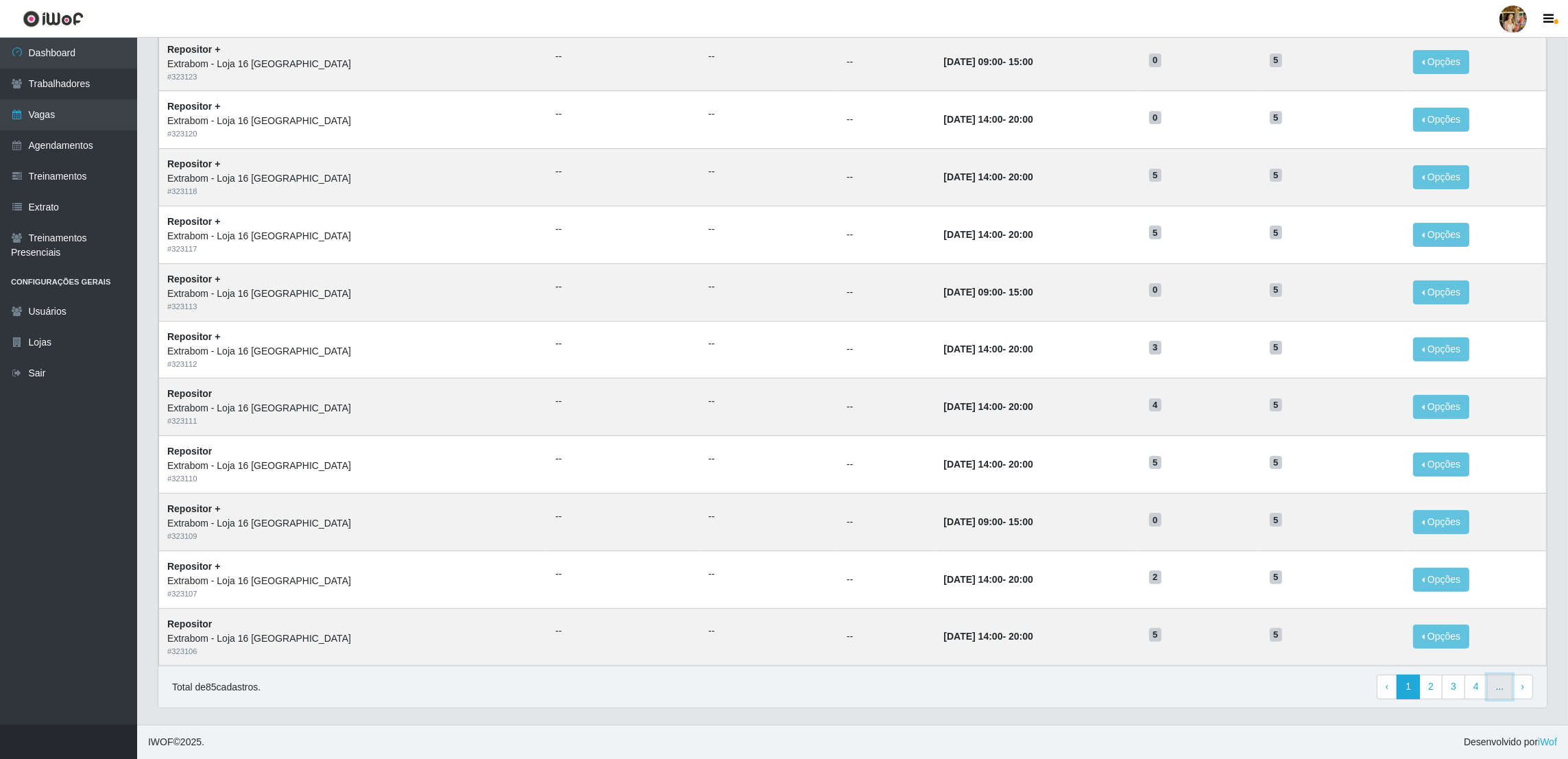
click at [1504, 683] on link "..." at bounding box center [1500, 686] width 26 height 25
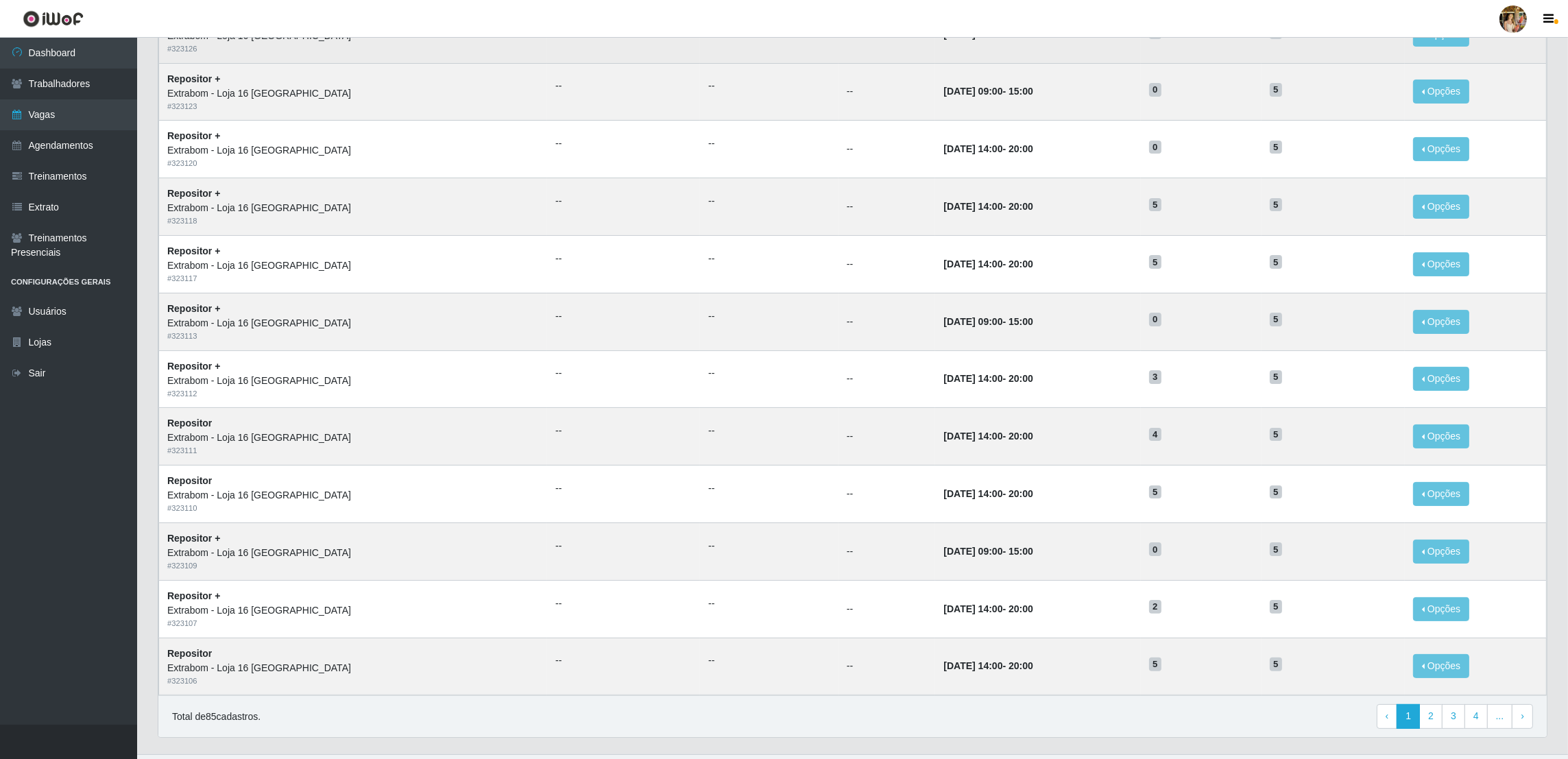
scroll to position [405, 0]
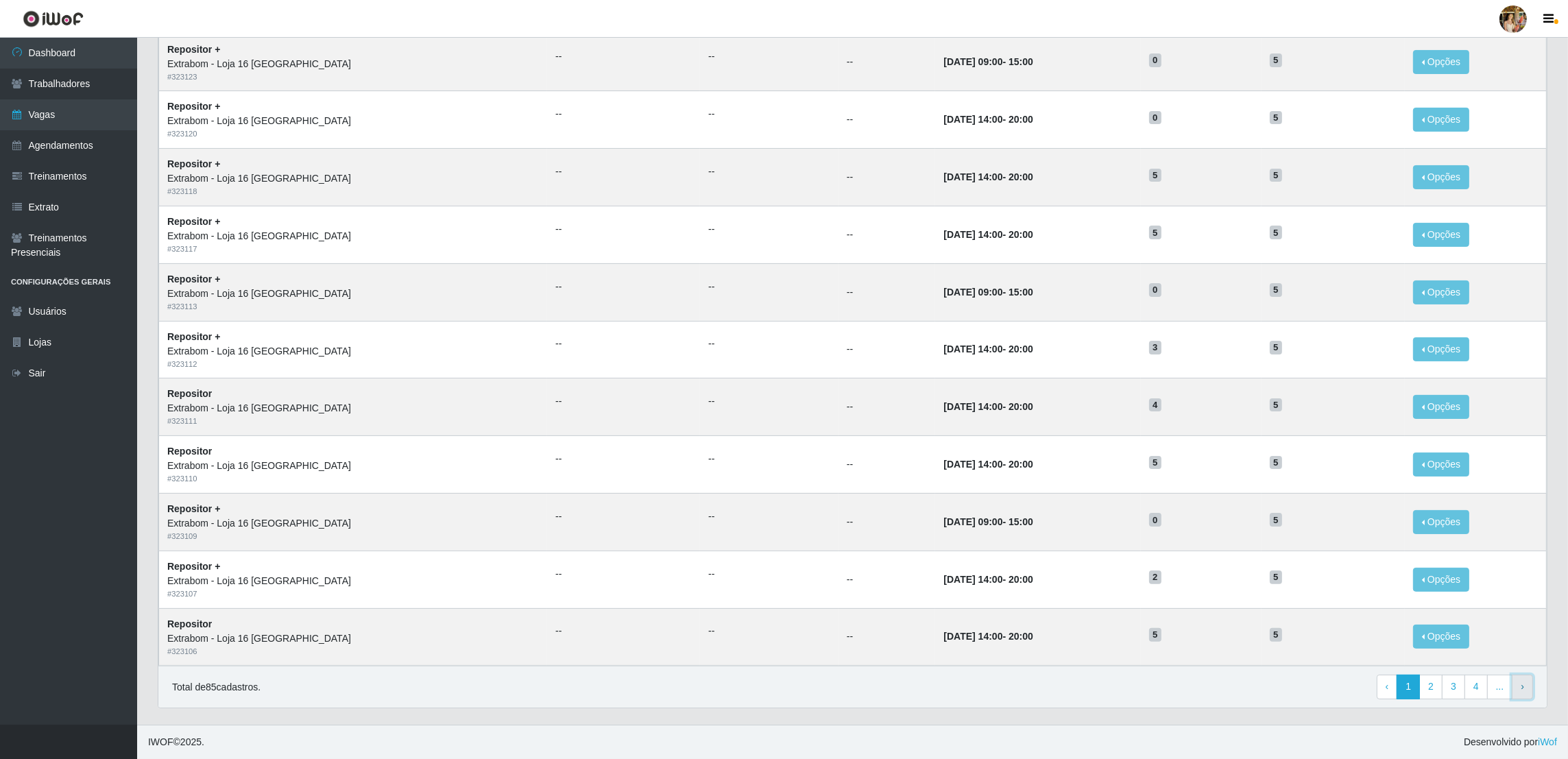
click at [1513, 690] on link "› Next" at bounding box center [1522, 686] width 21 height 25
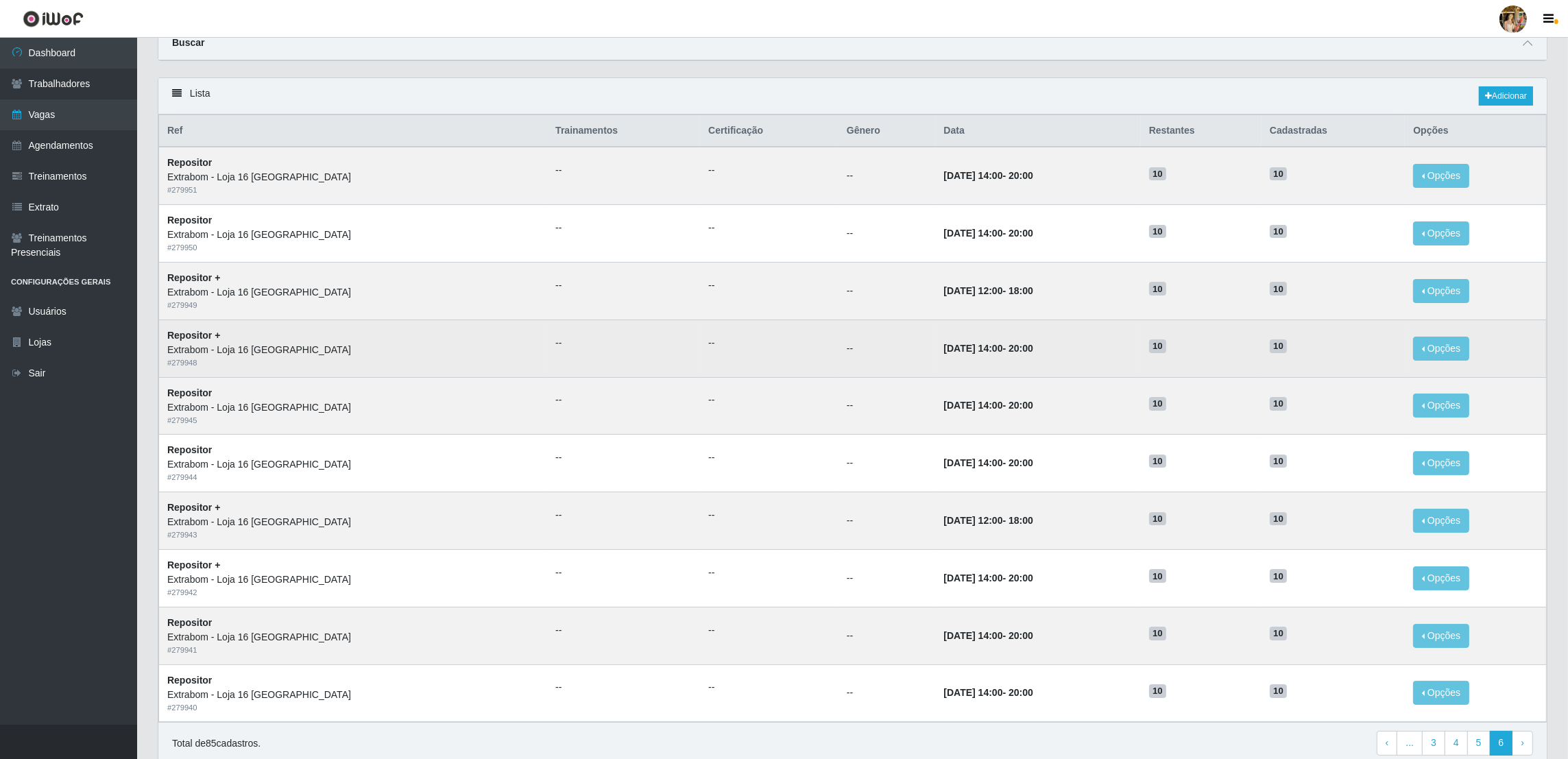
scroll to position [117, 0]
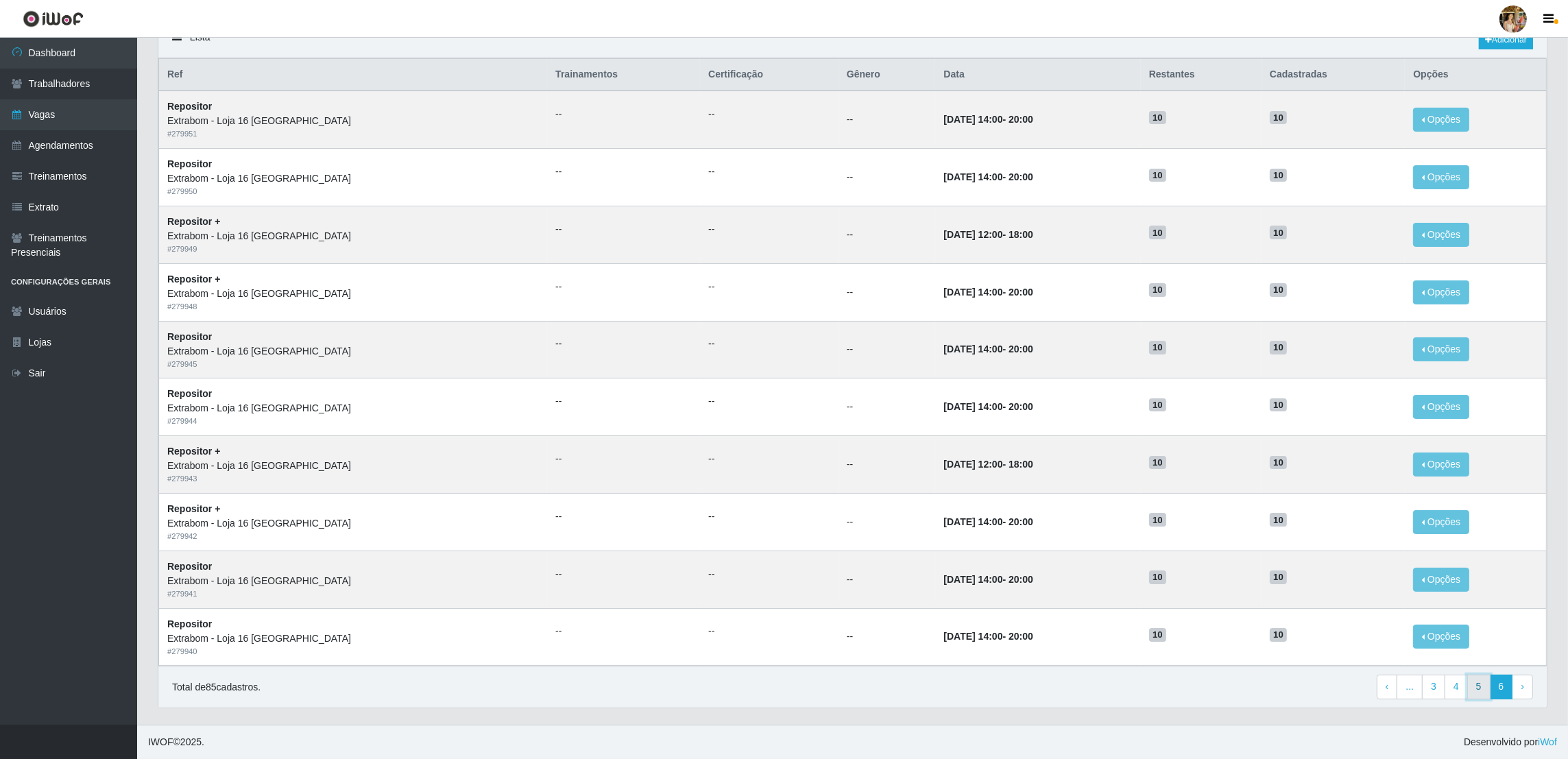
click at [1471, 690] on link "5" at bounding box center [1479, 686] width 24 height 25
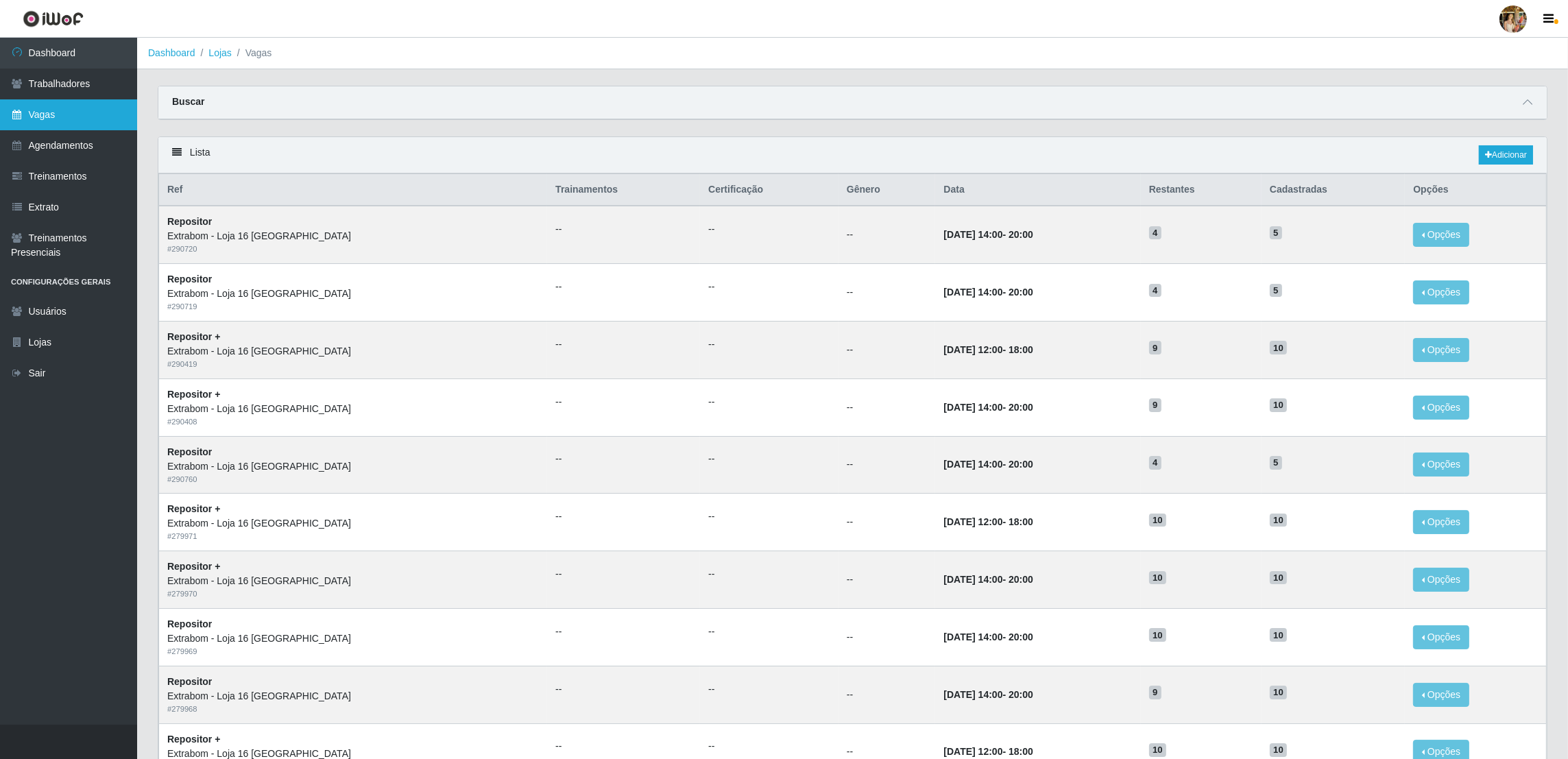
click at [75, 111] on link "Vagas" at bounding box center [69, 114] width 137 height 30
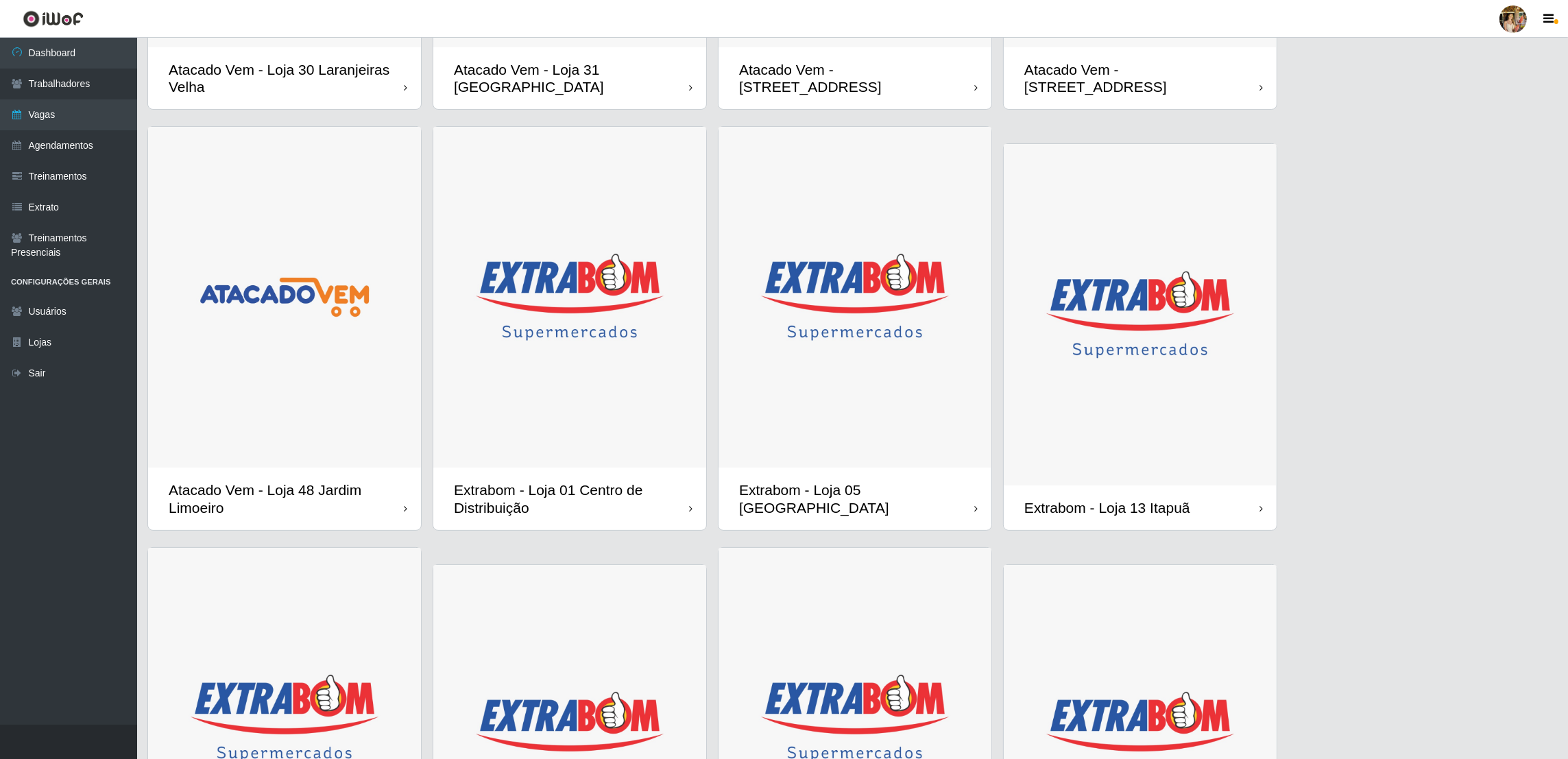
scroll to position [513, 0]
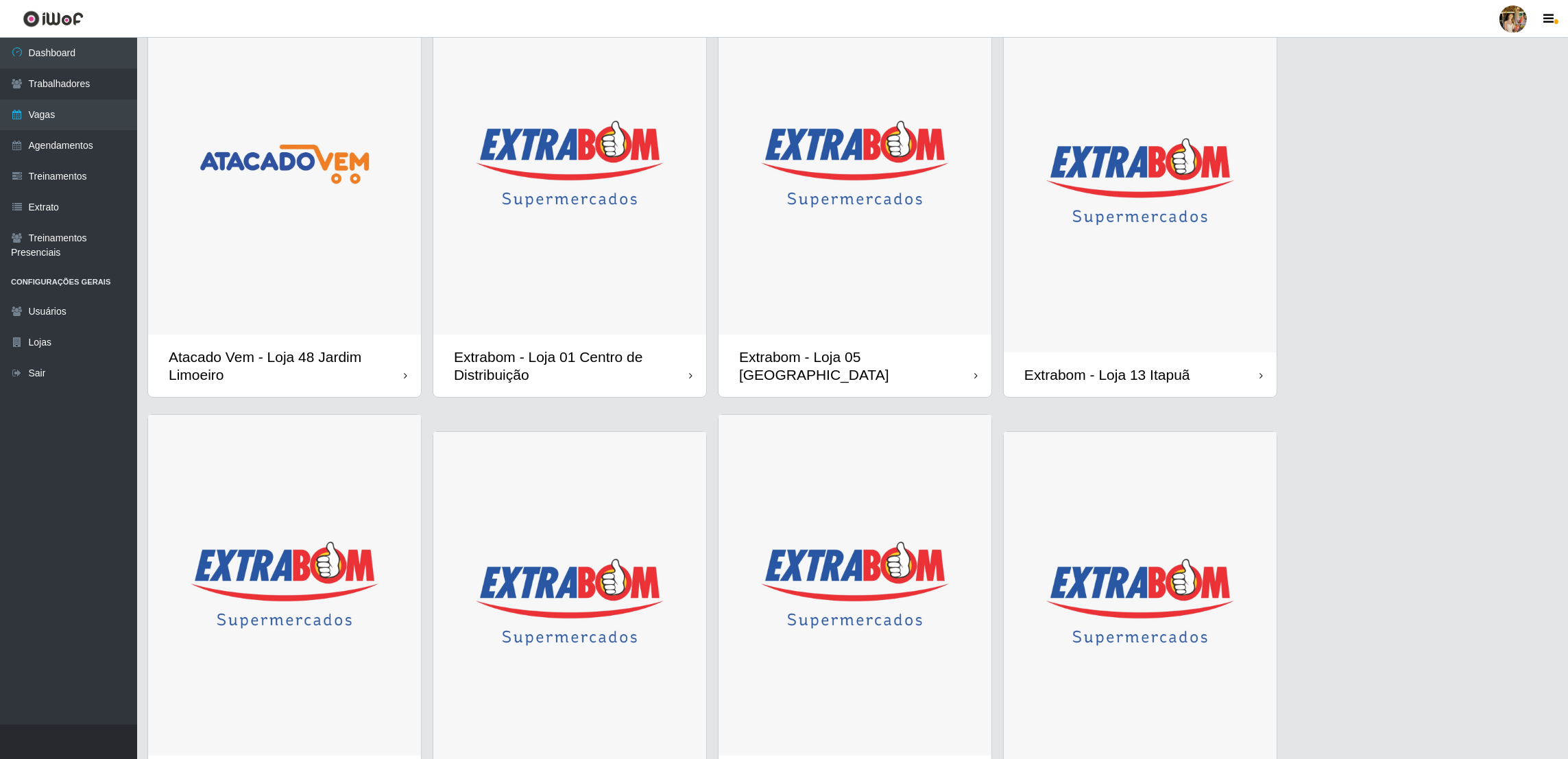
click at [927, 288] on img at bounding box center [855, 164] width 273 height 341
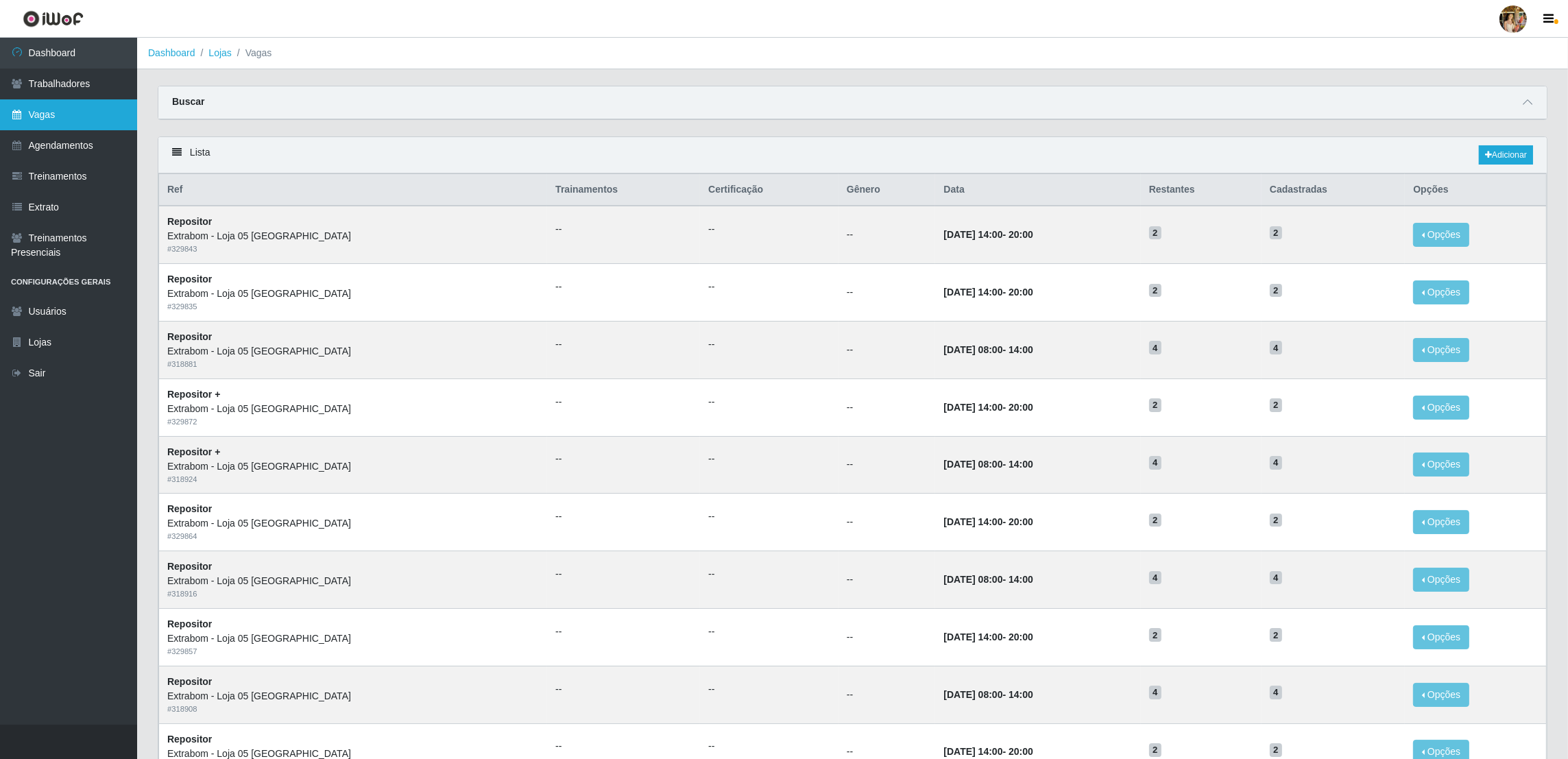
click at [51, 99] on link "Vagas" at bounding box center [69, 114] width 137 height 30
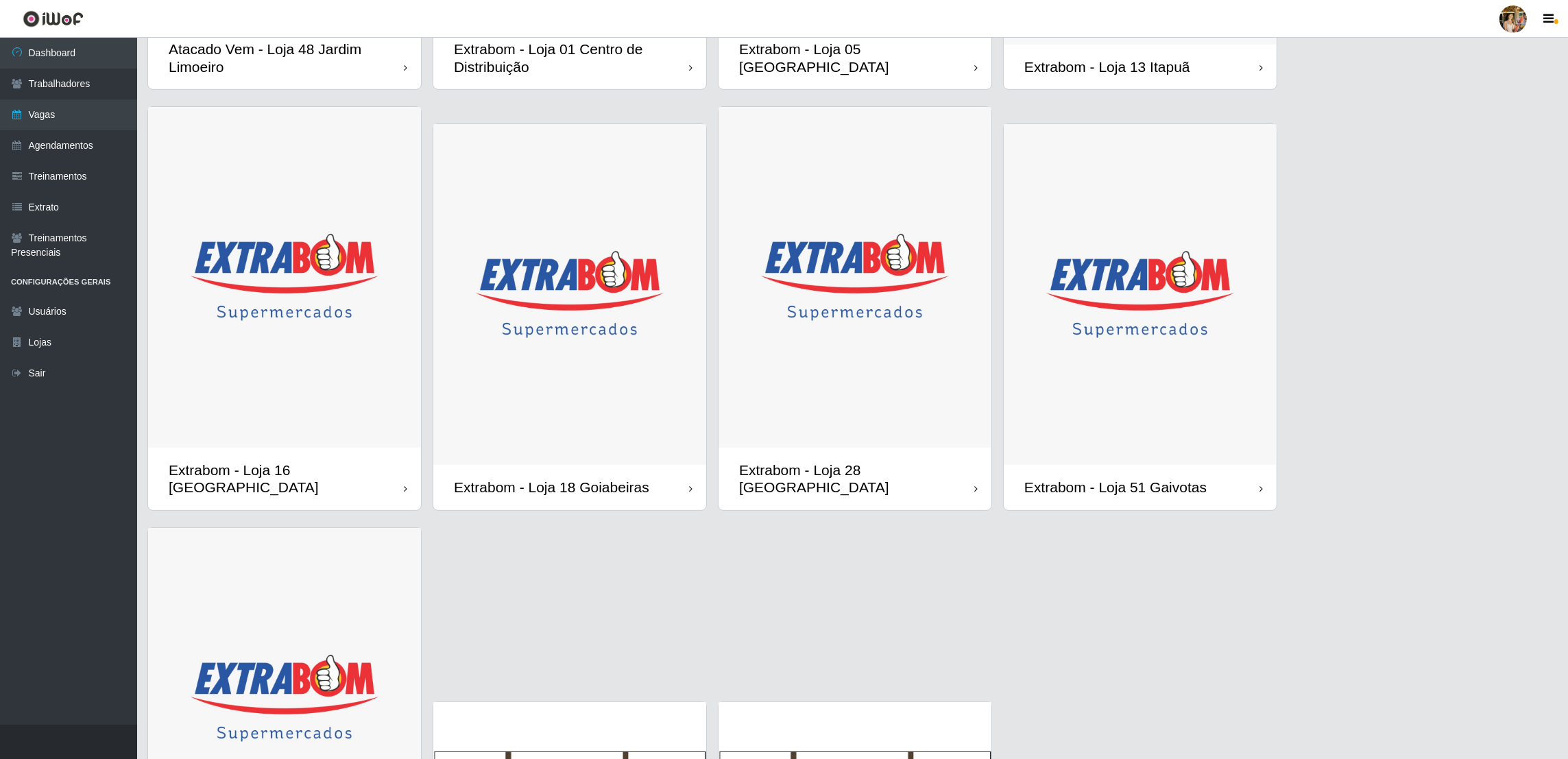
scroll to position [823, 0]
